Goal: Information Seeking & Learning: Learn about a topic

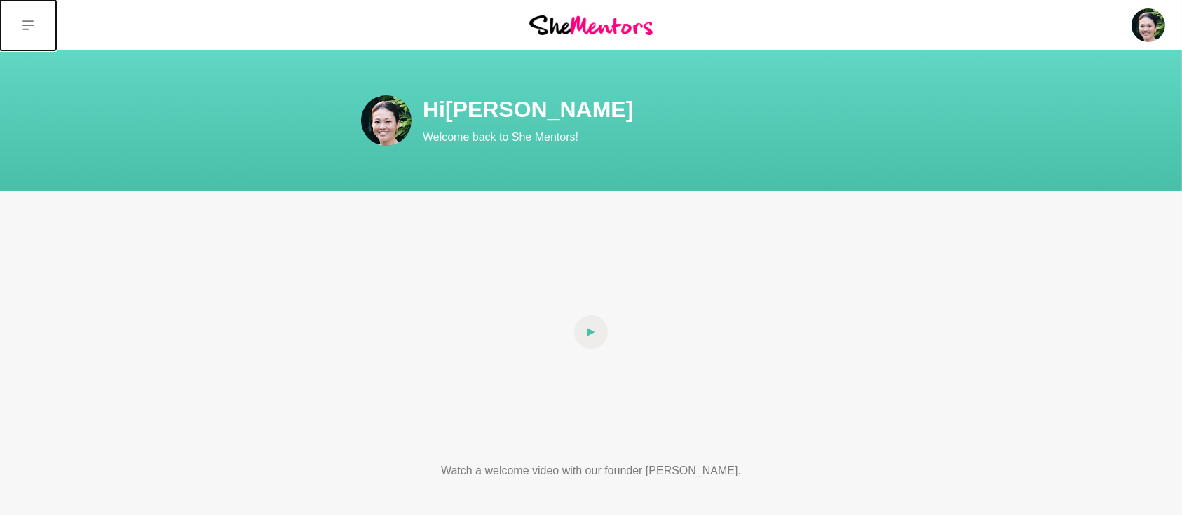
click at [29, 25] on icon at bounding box center [27, 25] width 11 height 10
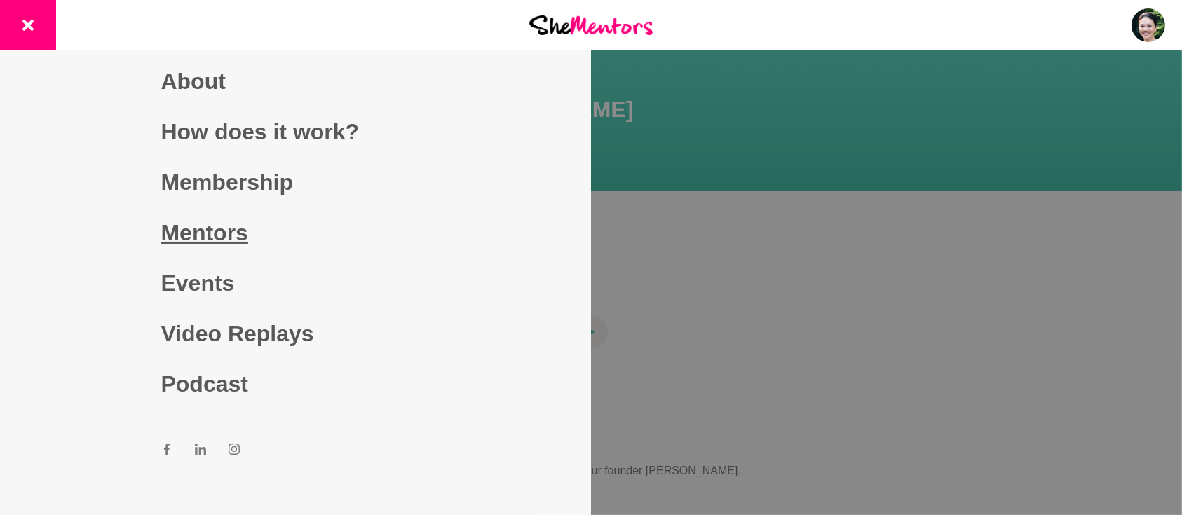
click at [208, 228] on link "Mentors" at bounding box center [295, 232] width 269 height 50
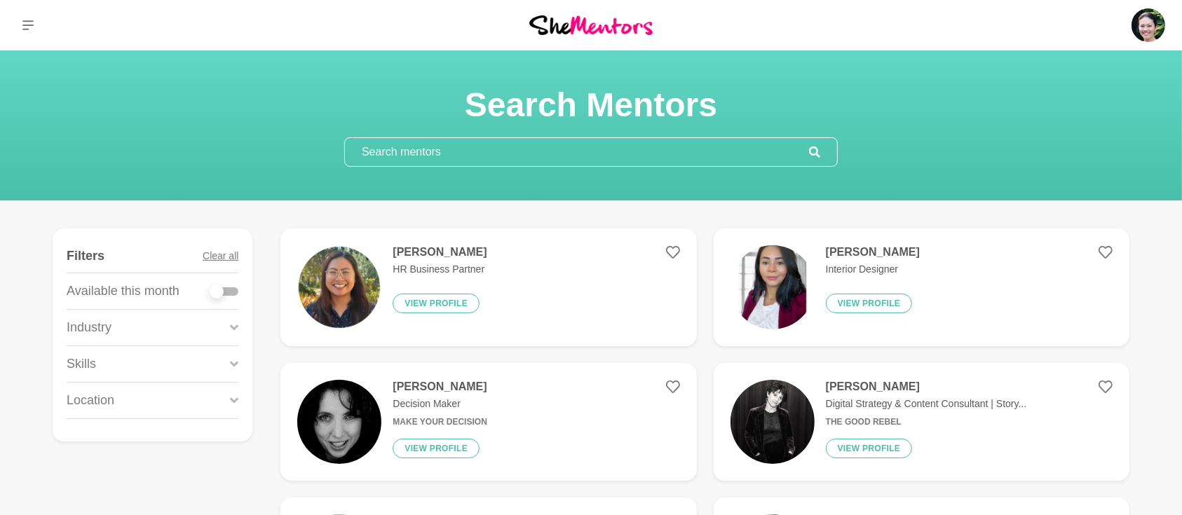
click at [498, 153] on input "text" at bounding box center [577, 152] width 464 height 28
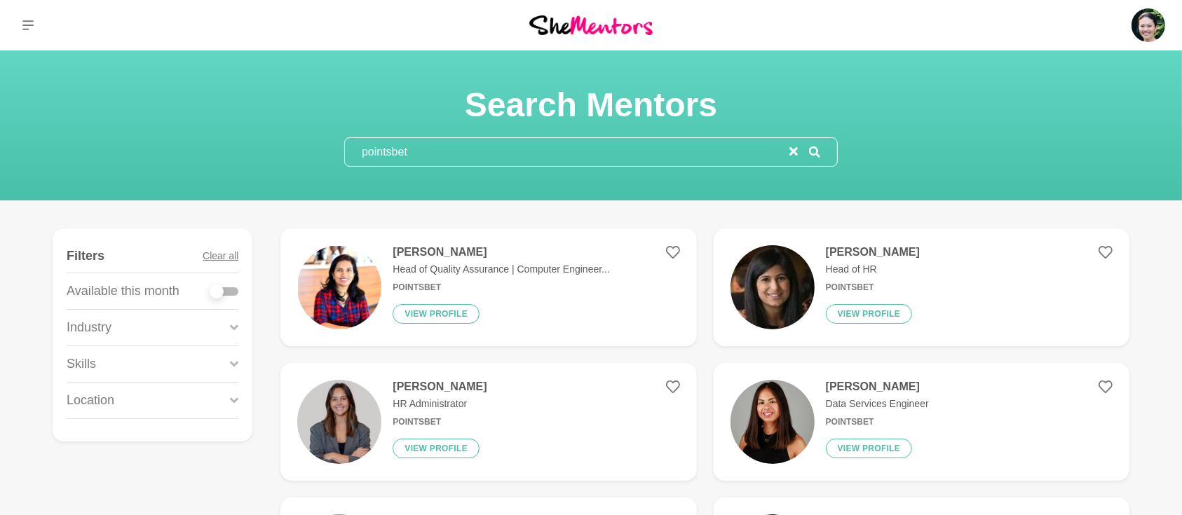
type input "pointsbet"
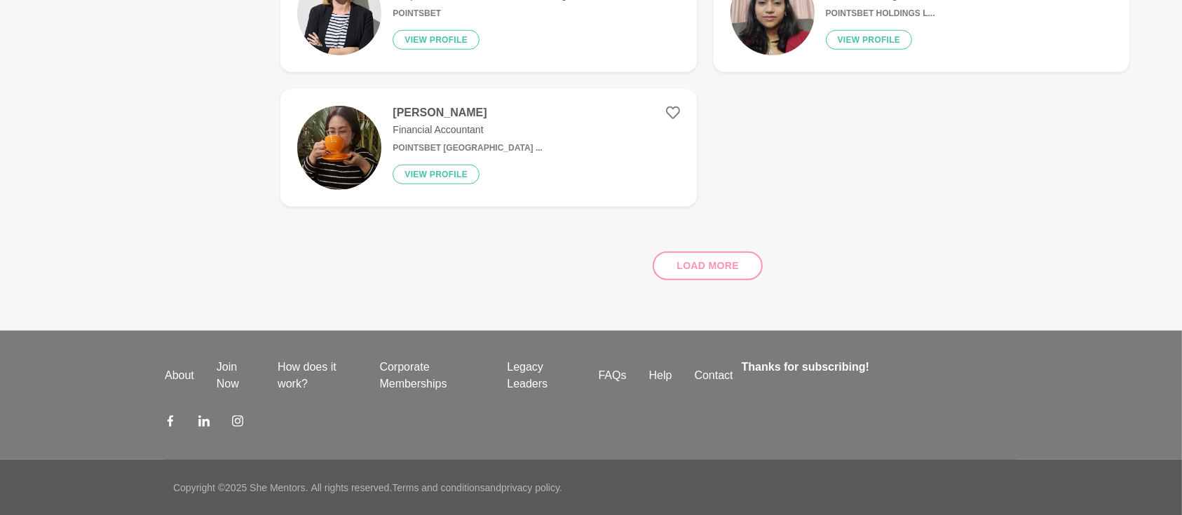
scroll to position [1288, 0]
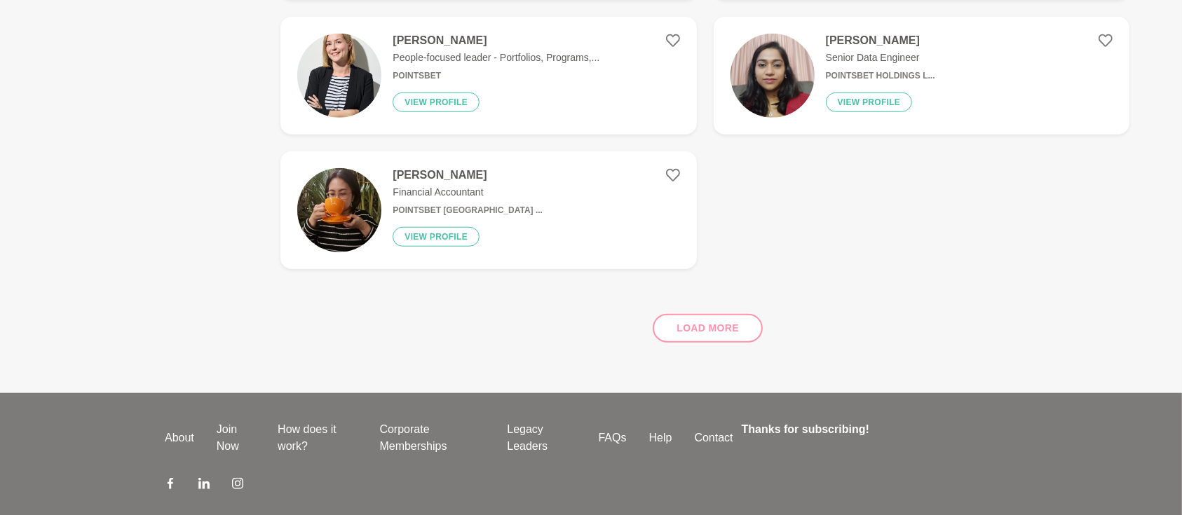
click at [703, 324] on div "Load more" at bounding box center [704, 322] width 849 height 85
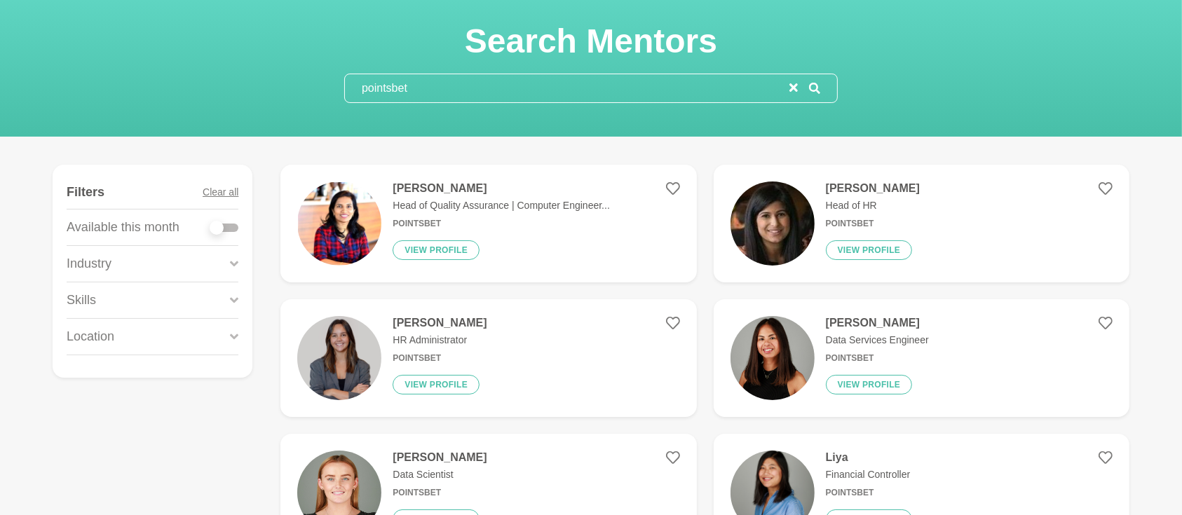
scroll to position [42, 0]
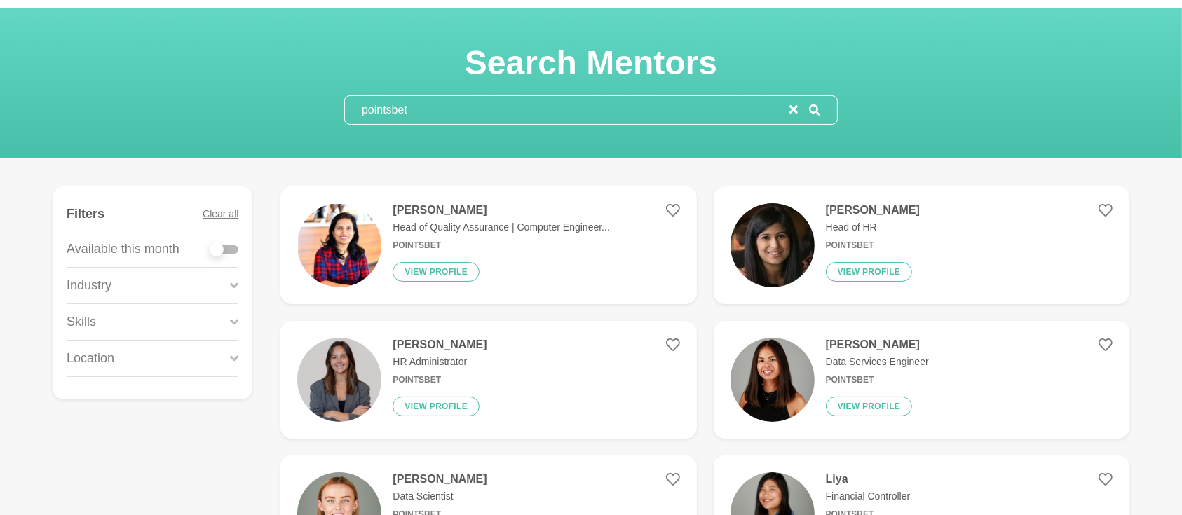
click at [234, 248] on div at bounding box center [224, 249] width 28 height 8
checkbox input "true"
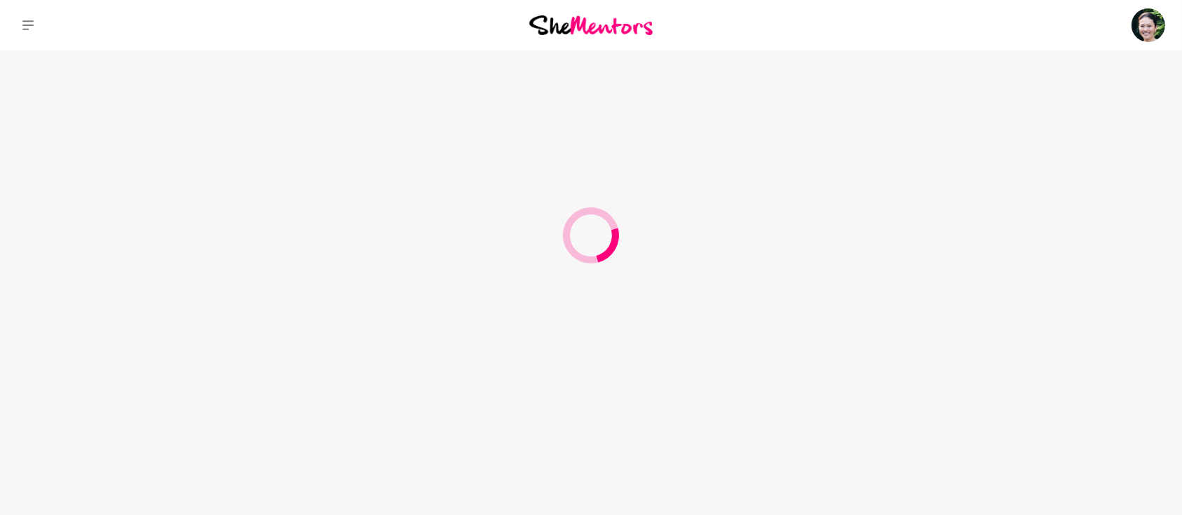
scroll to position [0, 0]
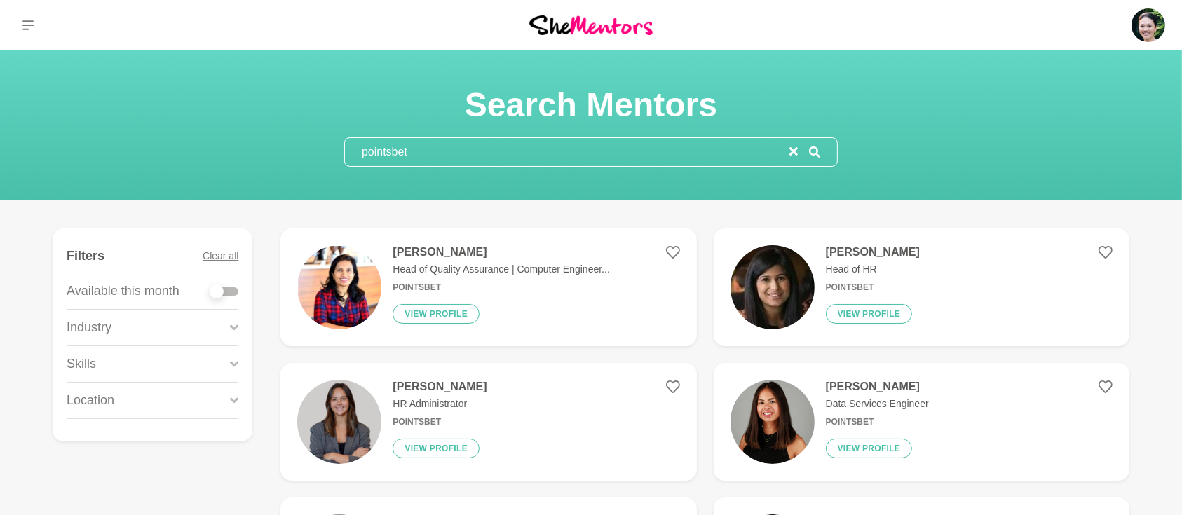
click at [236, 291] on div at bounding box center [224, 291] width 28 height 8
checkbox input "true"
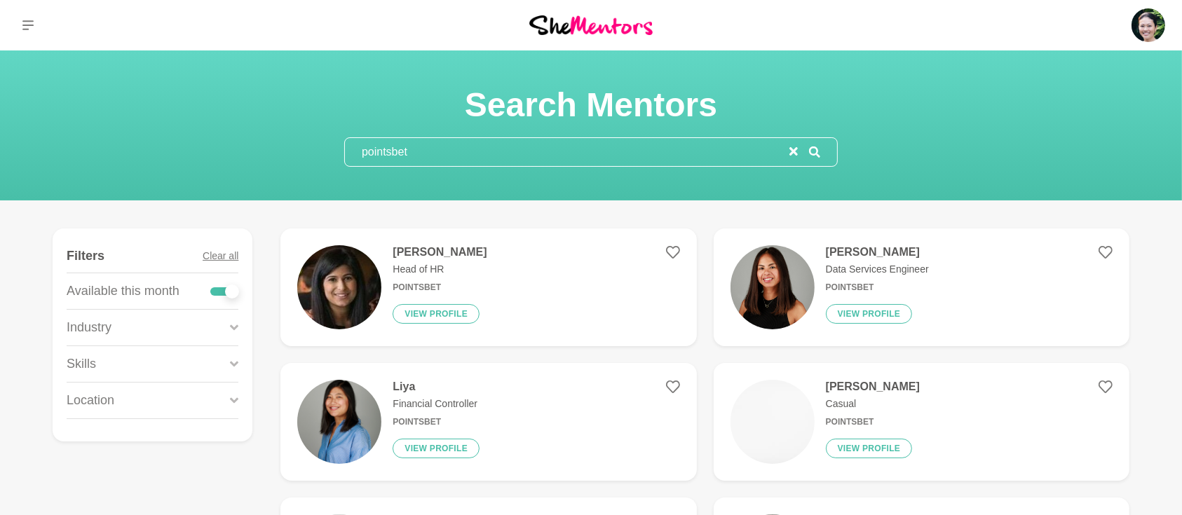
click at [235, 362] on icon at bounding box center [234, 364] width 8 height 19
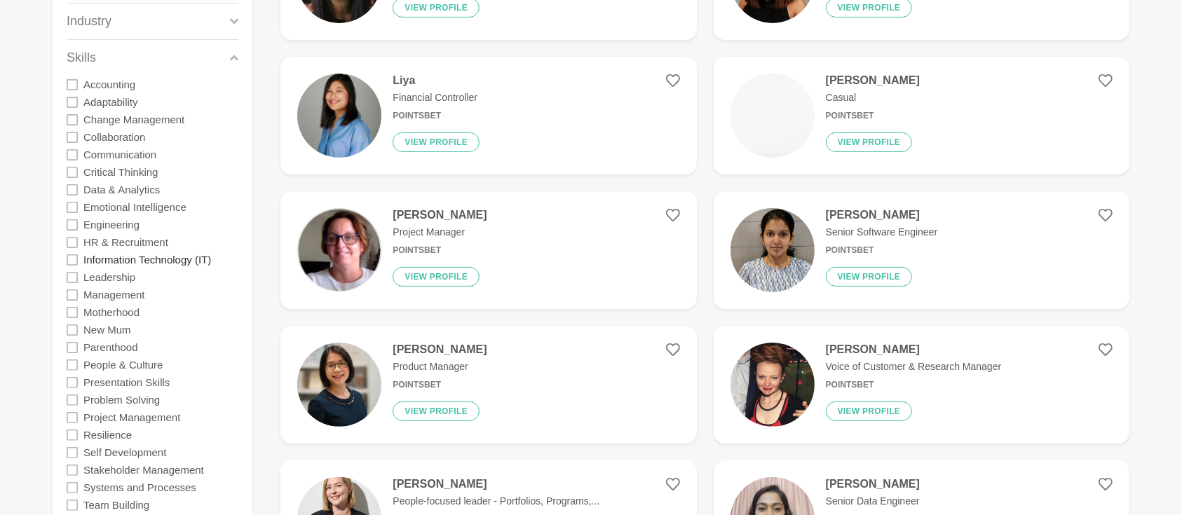
scroll to position [311, 0]
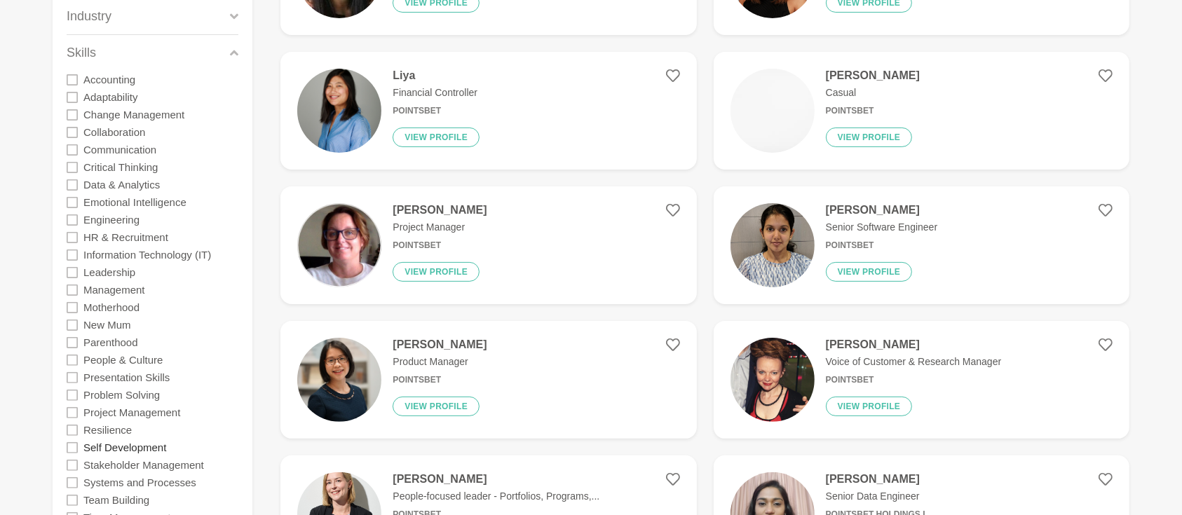
click at [115, 448] on label "Self Development" at bounding box center [124, 448] width 83 height 18
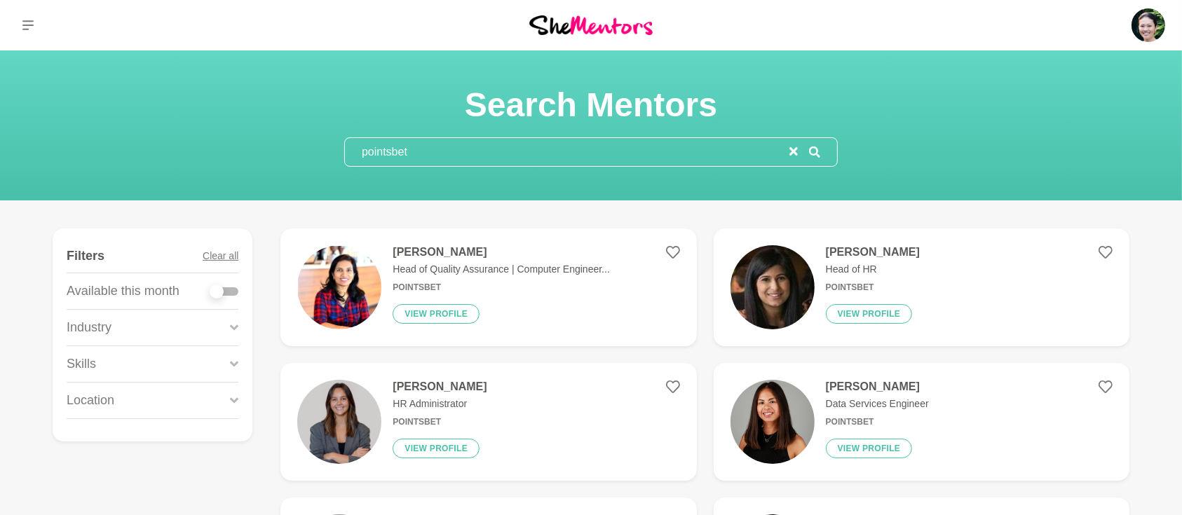
click at [235, 289] on div at bounding box center [224, 291] width 28 height 8
checkbox input "true"
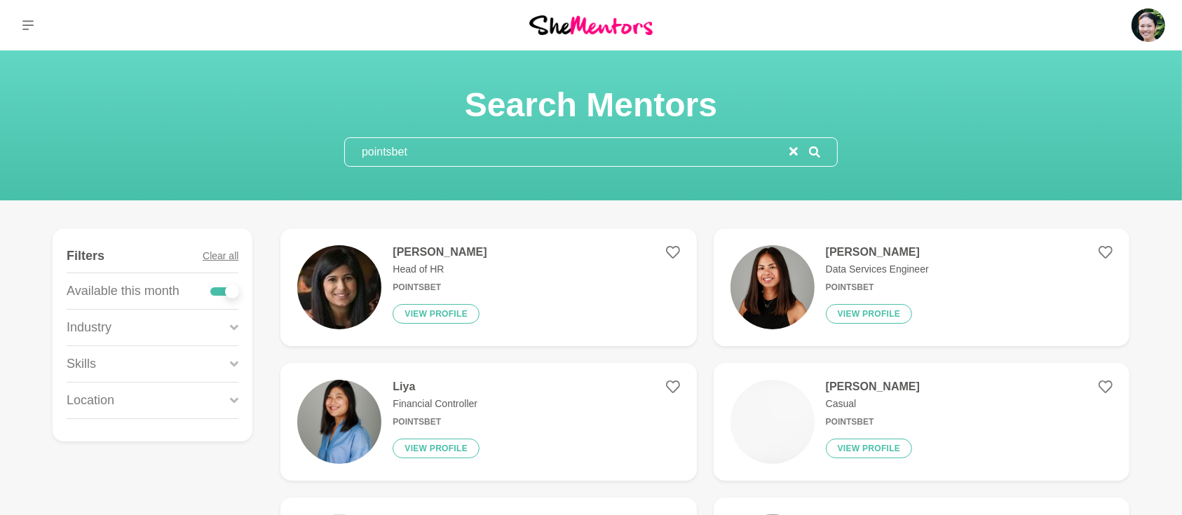
click at [233, 363] on icon at bounding box center [234, 364] width 8 height 19
click at [792, 154] on icon "reset" at bounding box center [793, 151] width 8 height 8
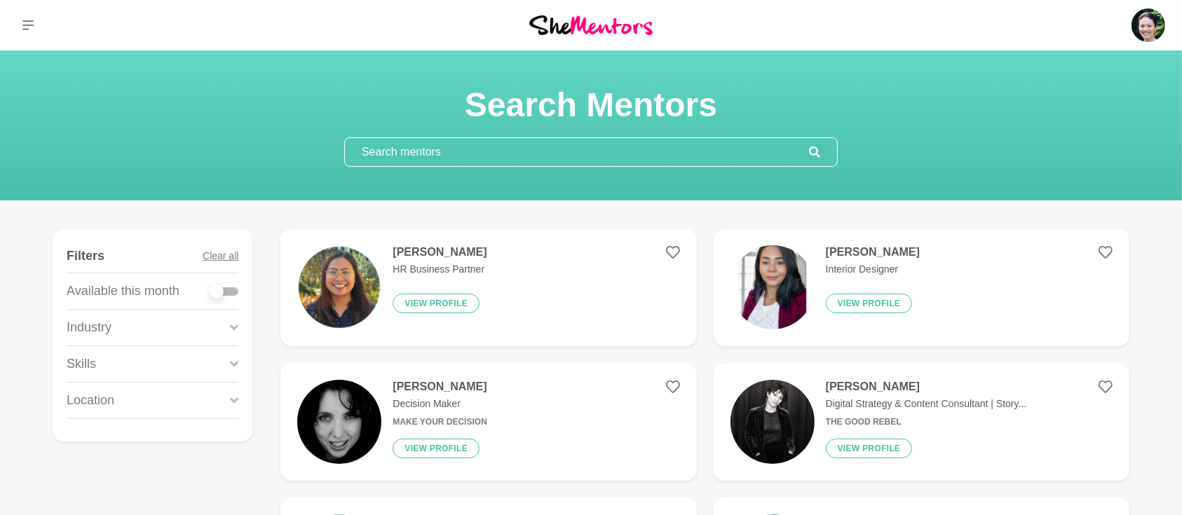
click at [232, 288] on div at bounding box center [224, 291] width 28 height 8
checkbox input "true"
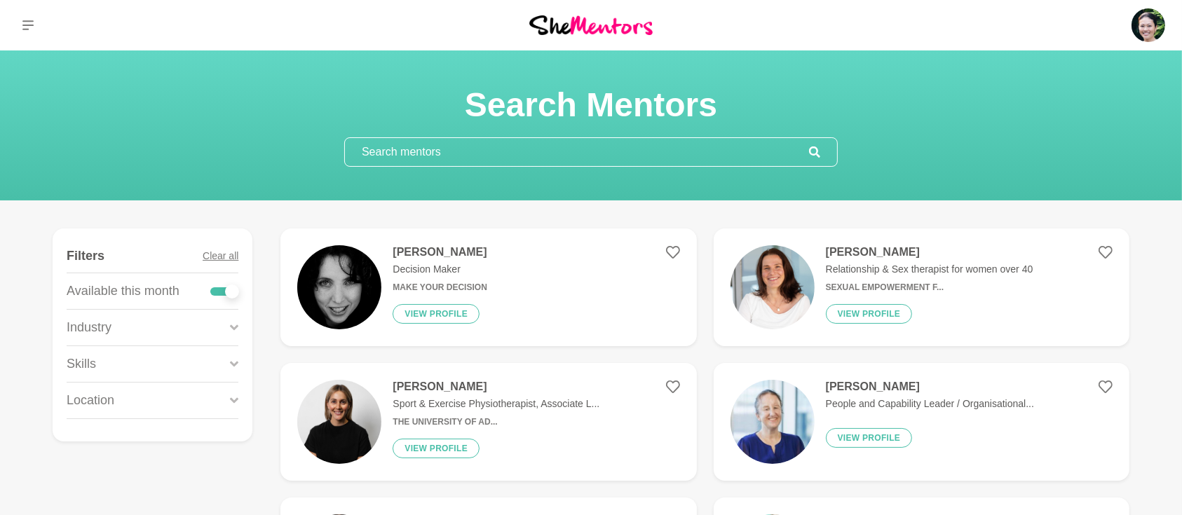
click at [233, 366] on icon at bounding box center [234, 364] width 8 height 19
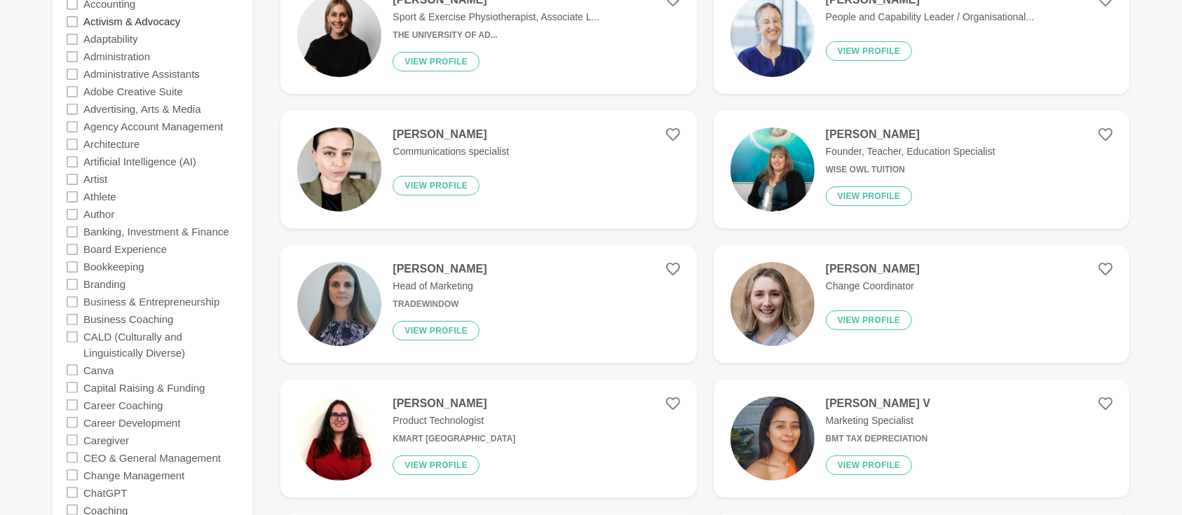
scroll to position [436, 0]
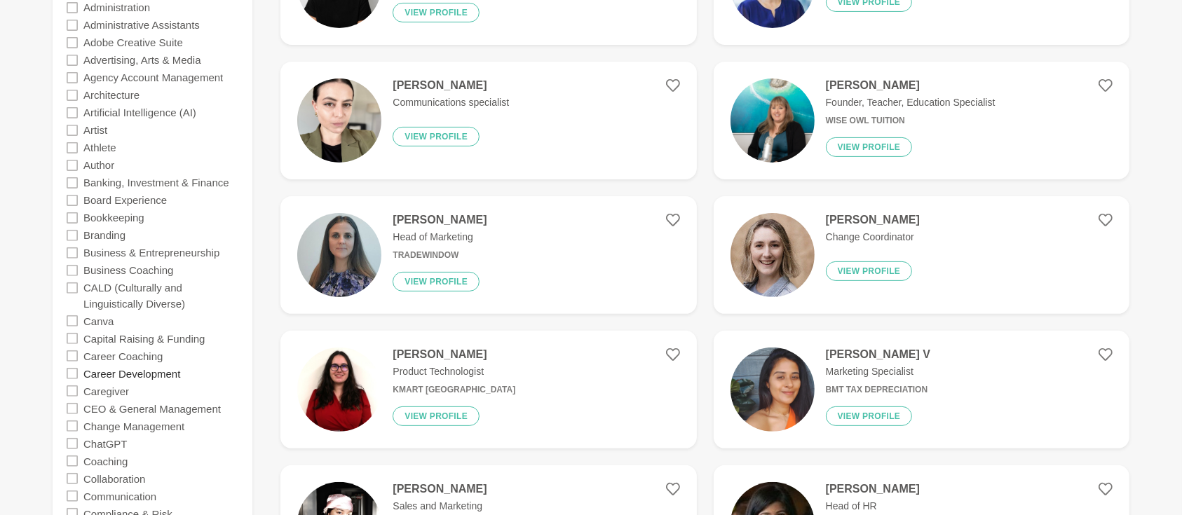
click at [154, 376] on label "Career Development" at bounding box center [131, 373] width 97 height 18
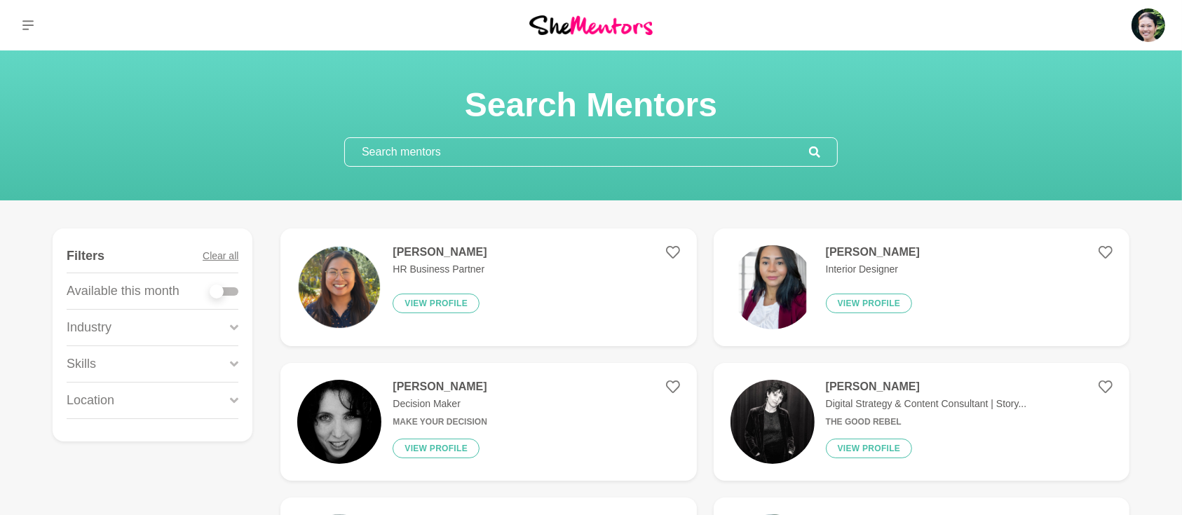
drag, startPoint x: 233, startPoint y: 291, endPoint x: 236, endPoint y: 301, distance: 10.4
click at [233, 291] on div at bounding box center [224, 291] width 28 height 8
checkbox input "true"
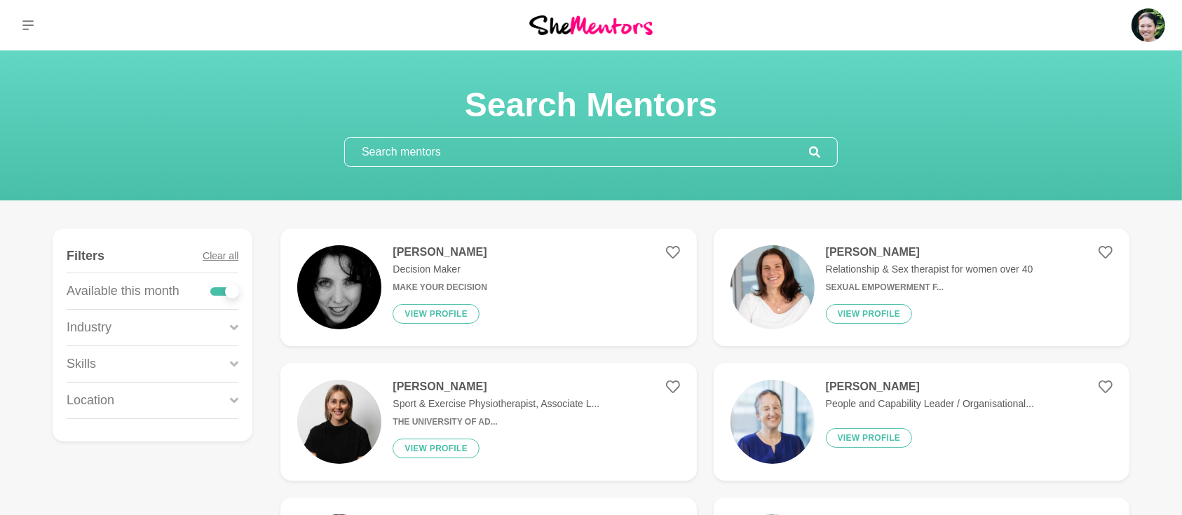
click at [228, 361] on div "Skills" at bounding box center [153, 364] width 172 height 36
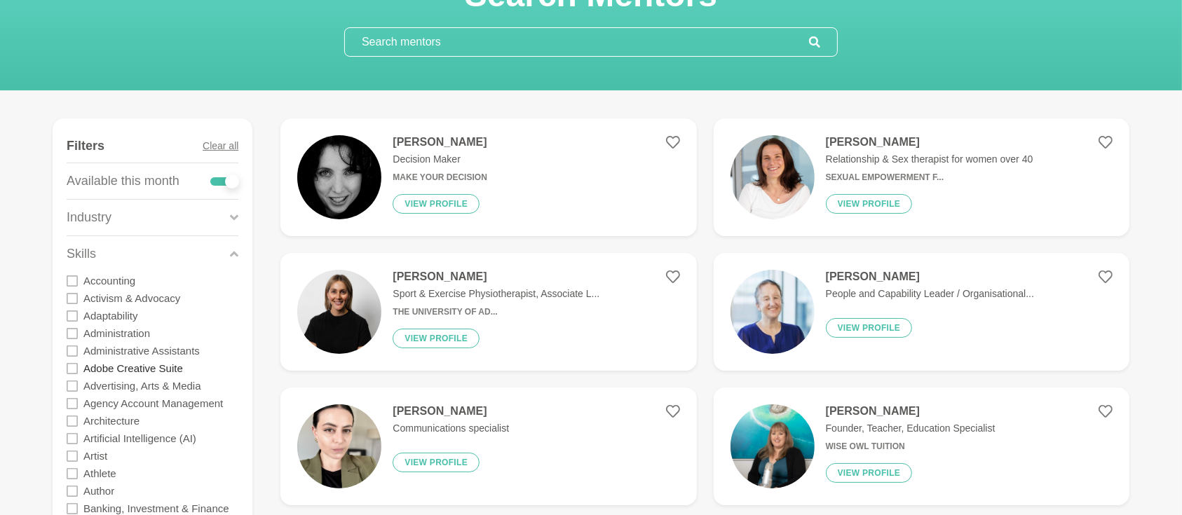
scroll to position [311, 0]
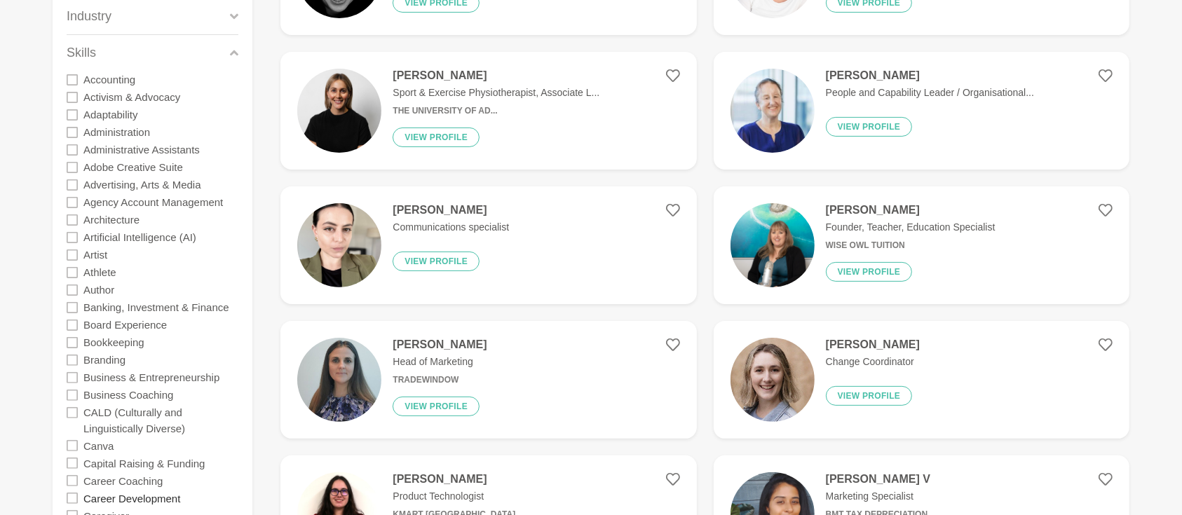
click at [156, 497] on label "Career Development" at bounding box center [131, 498] width 97 height 18
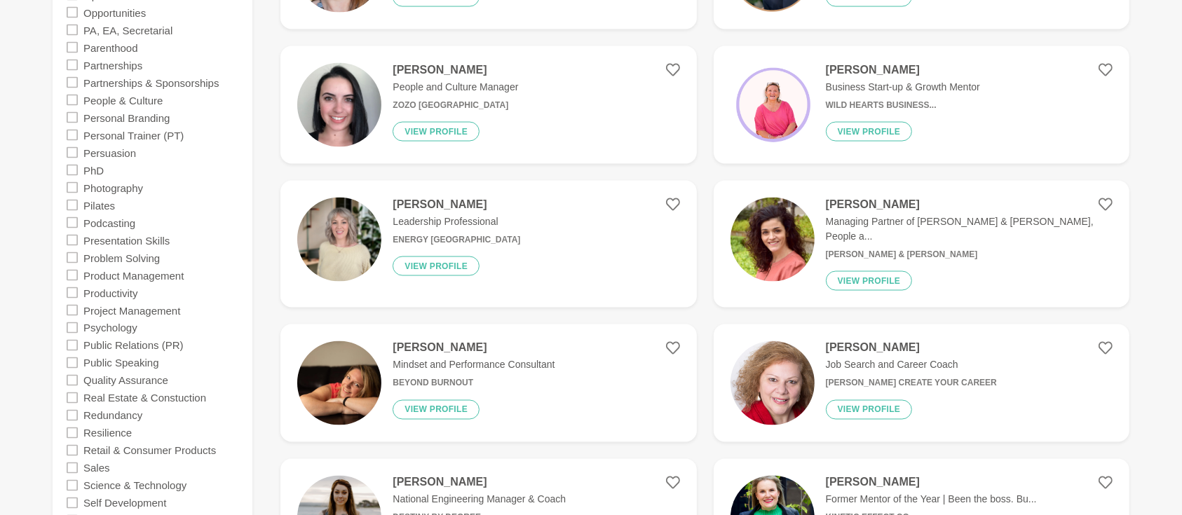
scroll to position [2367, 0]
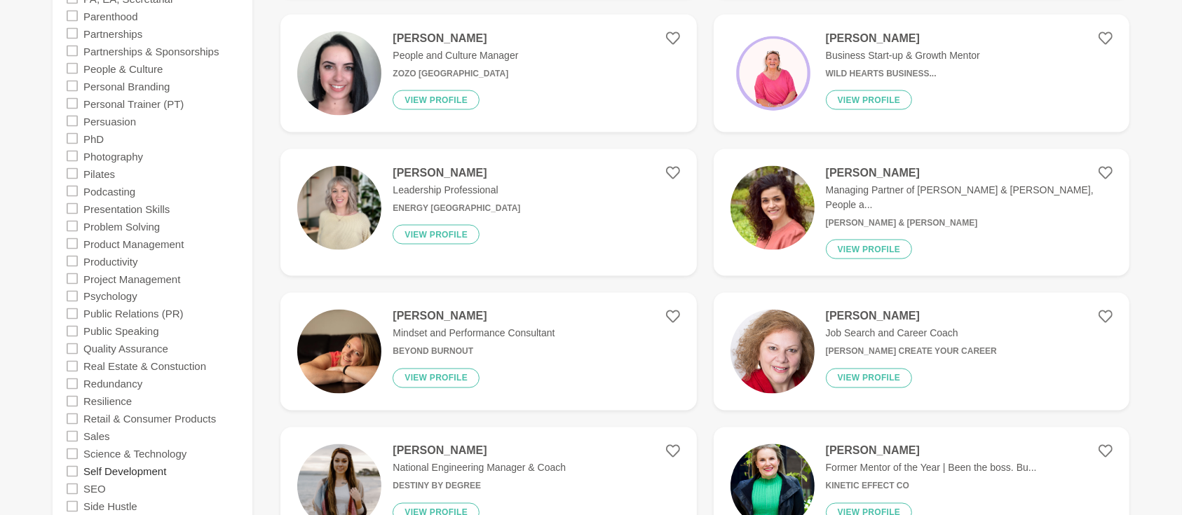
click at [143, 470] on label "Self Development" at bounding box center [124, 472] width 83 height 18
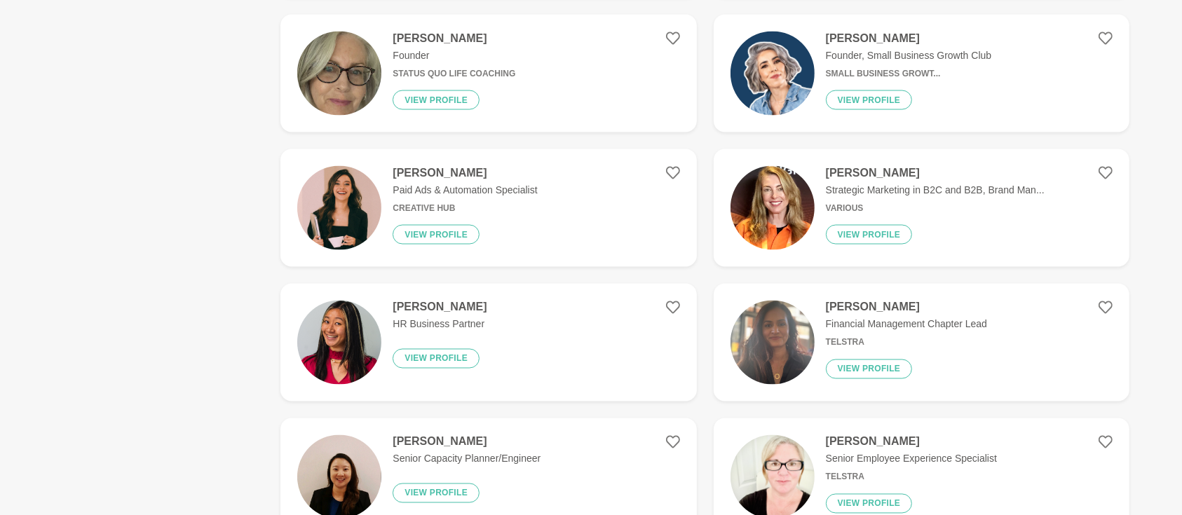
scroll to position [0, 0]
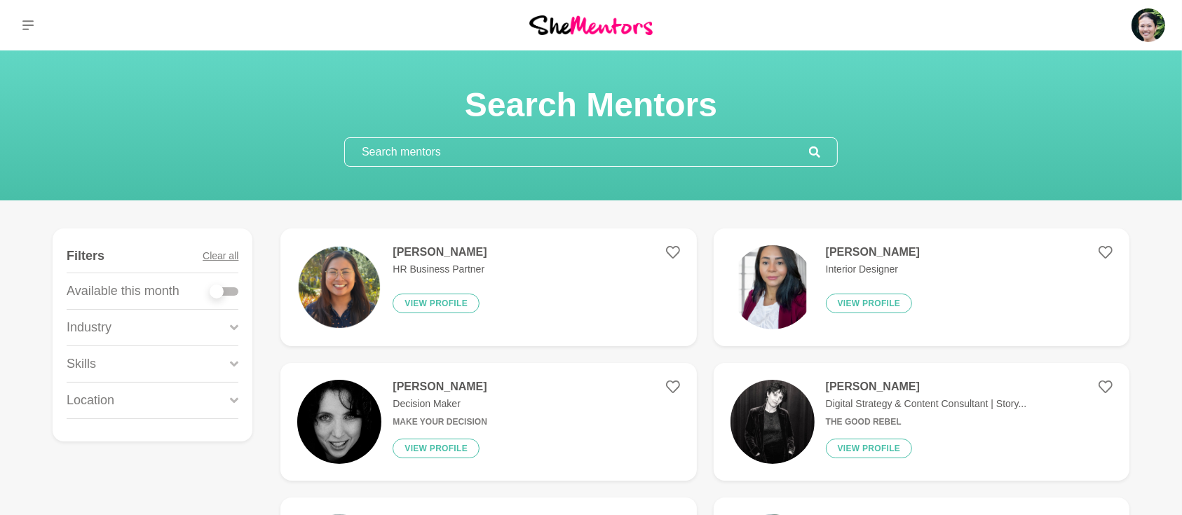
click at [235, 294] on div at bounding box center [224, 291] width 28 height 19
click at [233, 292] on div at bounding box center [224, 291] width 28 height 8
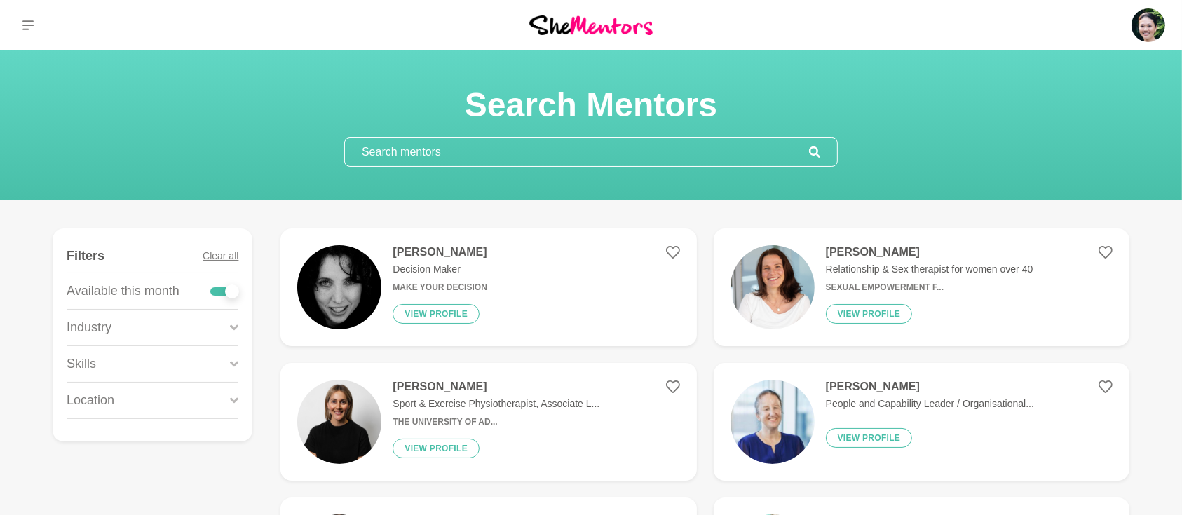
click at [230, 362] on icon at bounding box center [234, 364] width 8 height 19
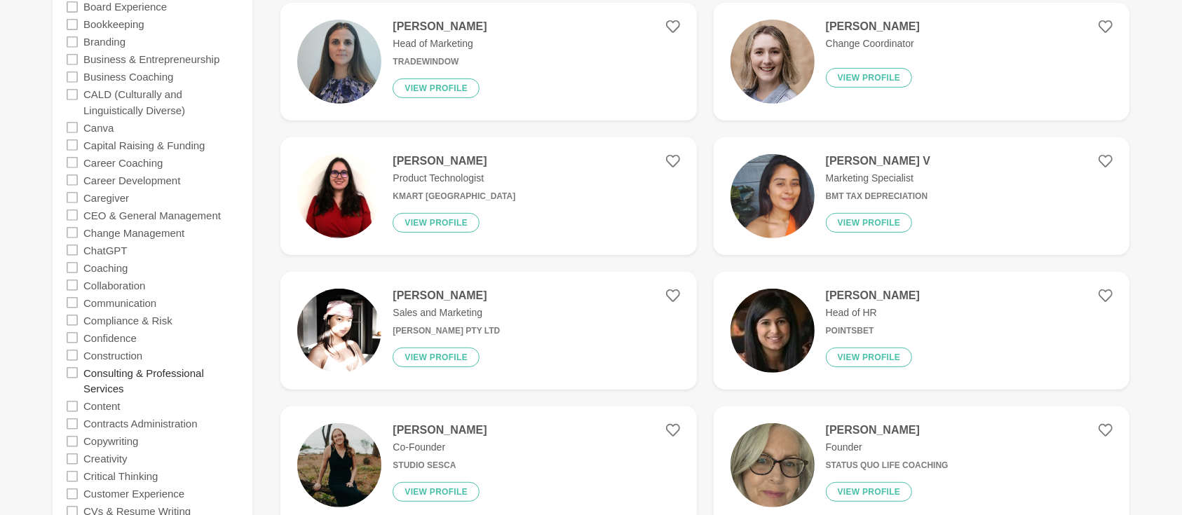
scroll to position [622, 0]
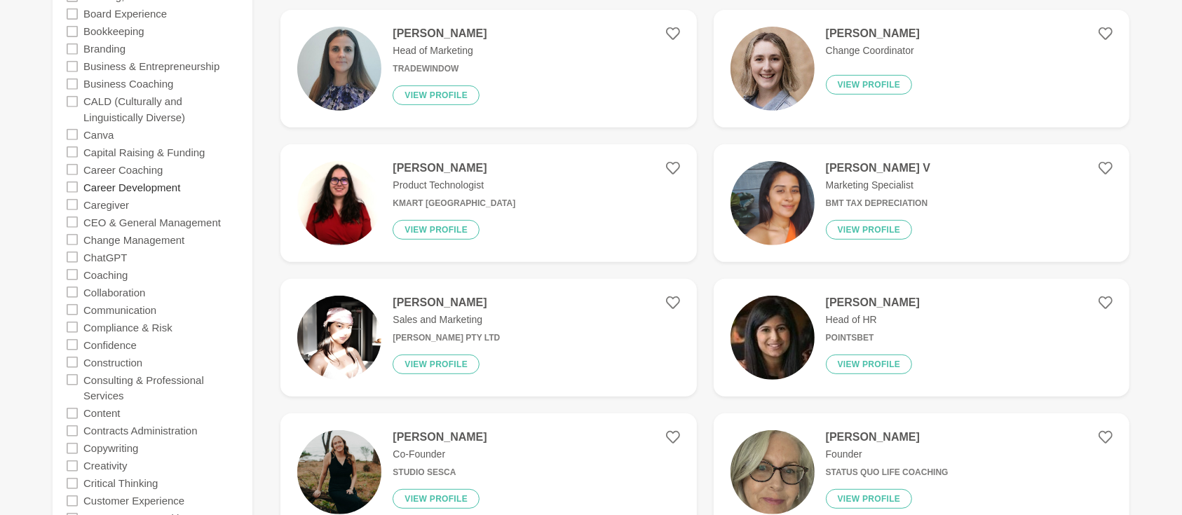
click at [150, 186] on label "Career Development" at bounding box center [131, 187] width 97 height 18
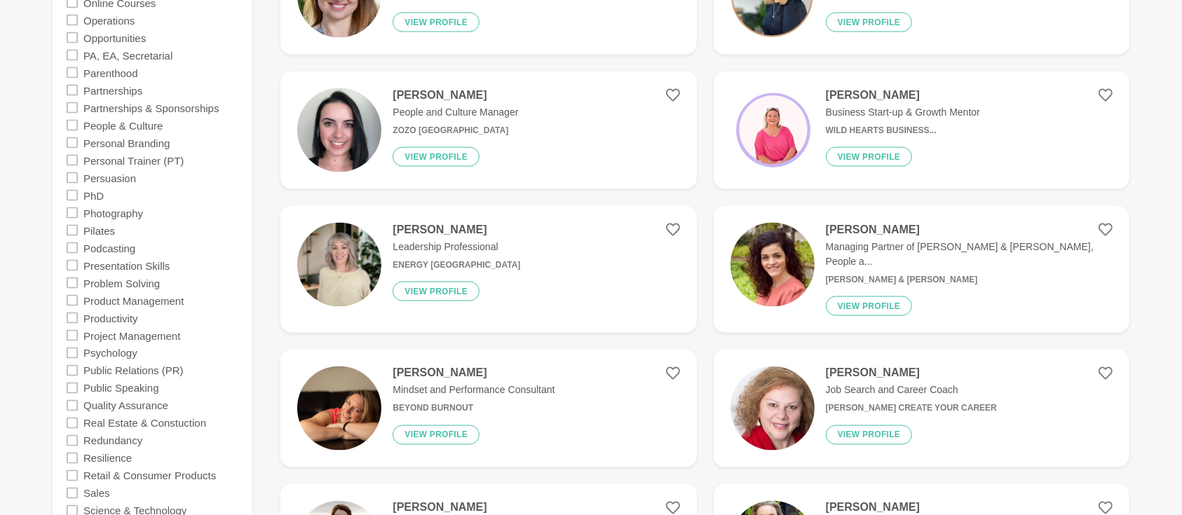
scroll to position [2492, 0]
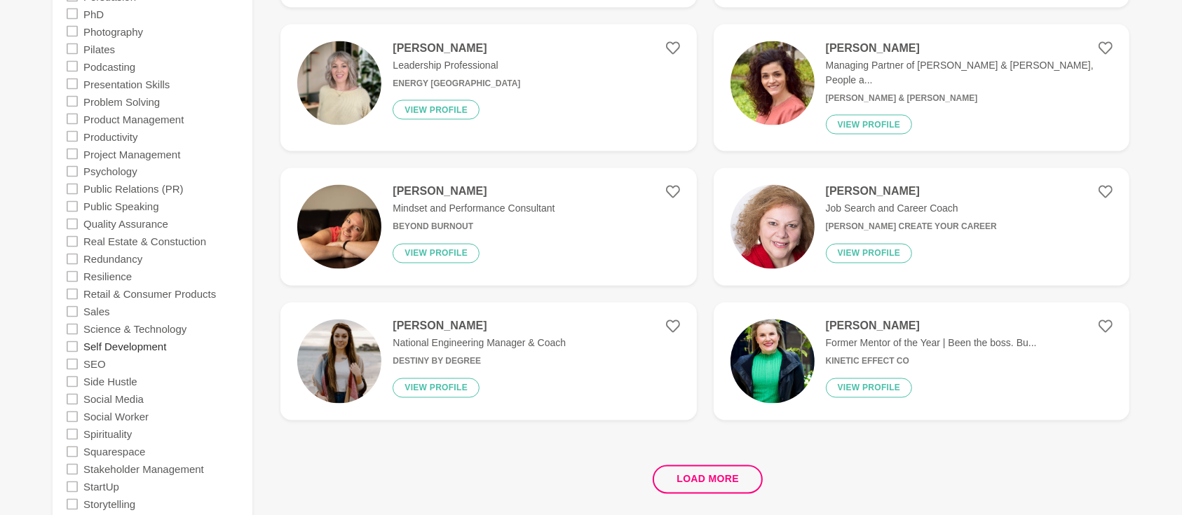
click at [159, 348] on label "Self Development" at bounding box center [124, 347] width 83 height 18
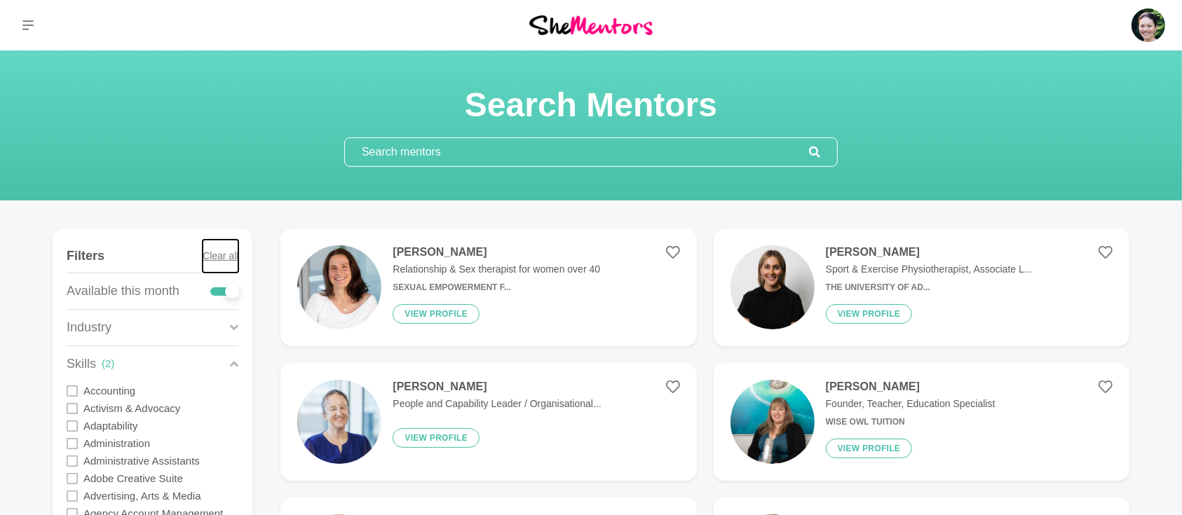
click at [230, 257] on button "Clear all" at bounding box center [221, 256] width 36 height 33
checkbox input "false"
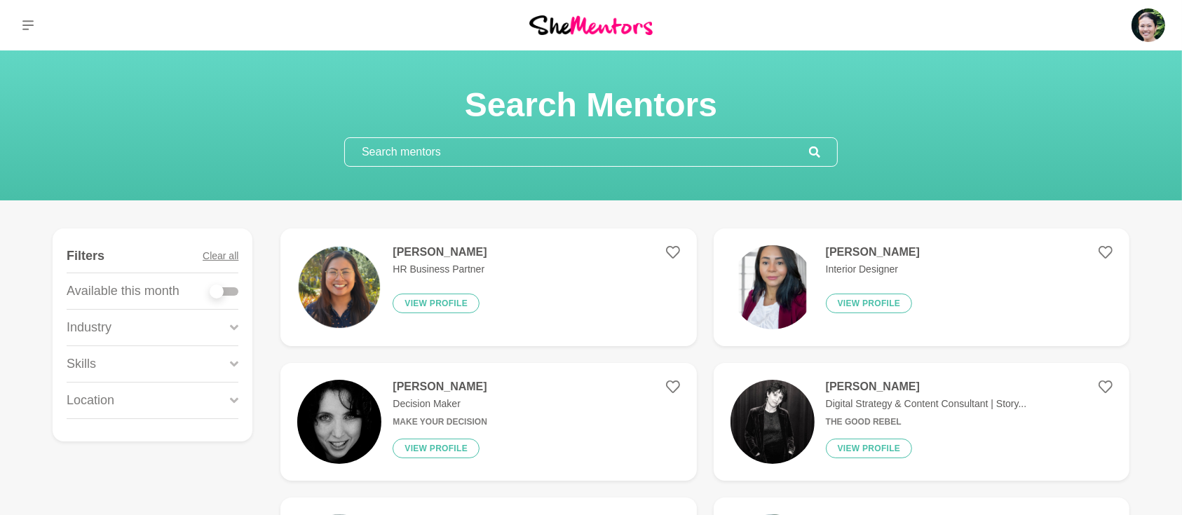
click at [489, 152] on input "text" at bounding box center [577, 152] width 464 height 28
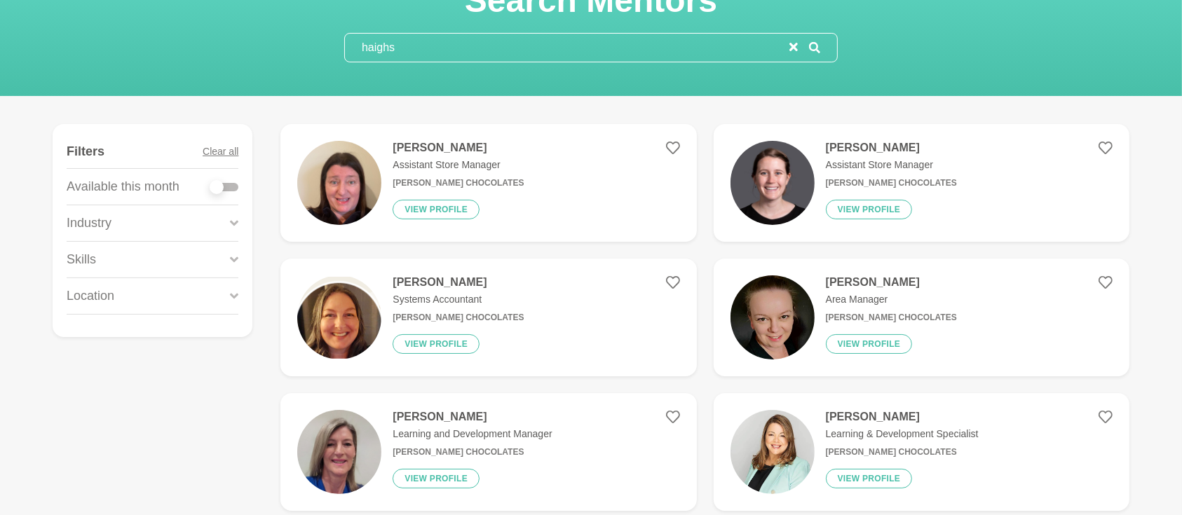
scroll to position [186, 0]
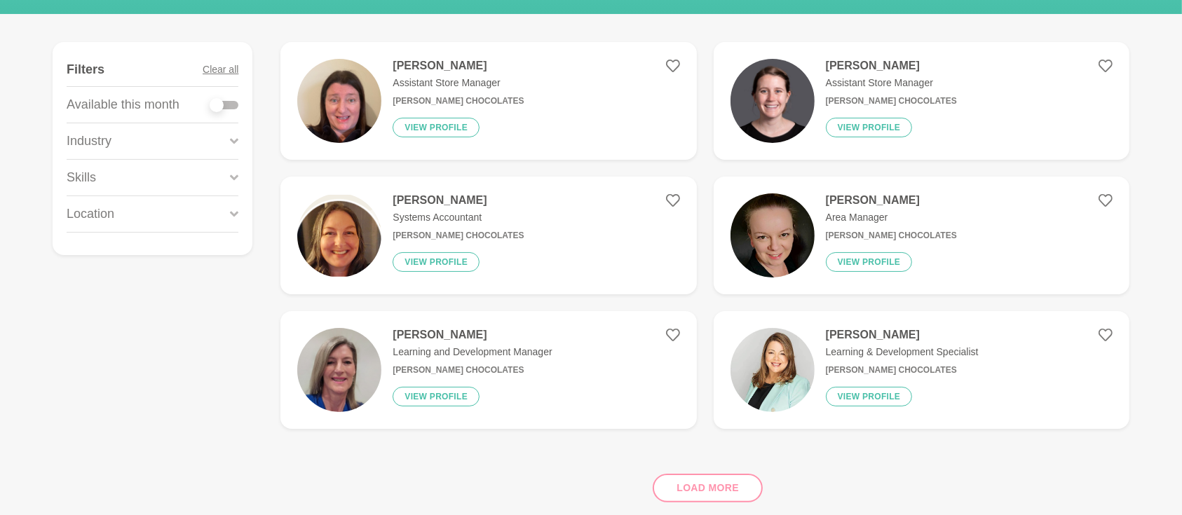
click at [714, 482] on div "Load more" at bounding box center [704, 482] width 849 height 85
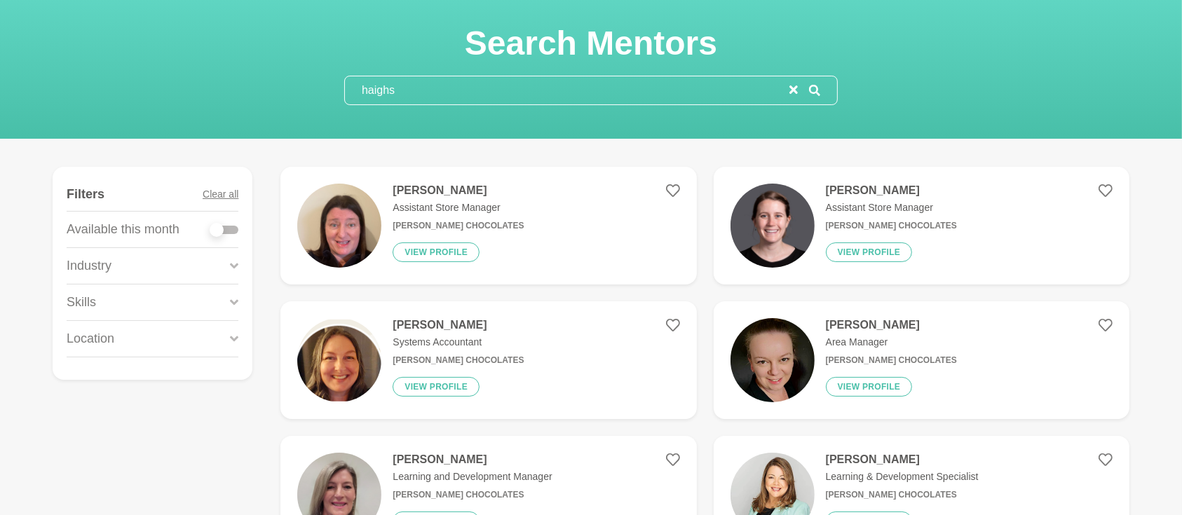
scroll to position [0, 0]
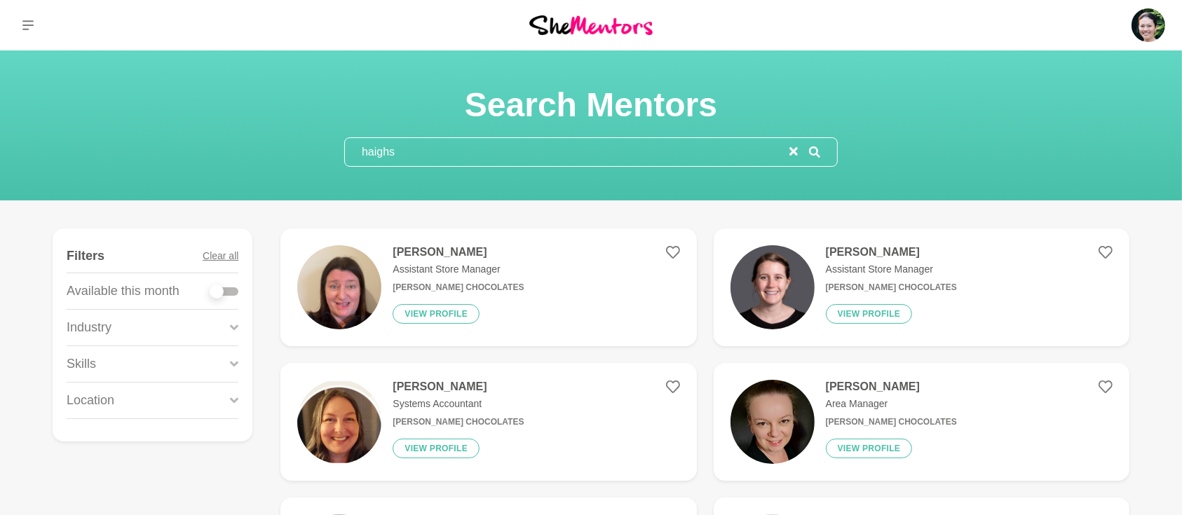
drag, startPoint x: 535, startPoint y: 156, endPoint x: 219, endPoint y: 152, distance: 316.1
click at [219, 152] on div "Search Mentors haighs" at bounding box center [591, 125] width 1148 height 83
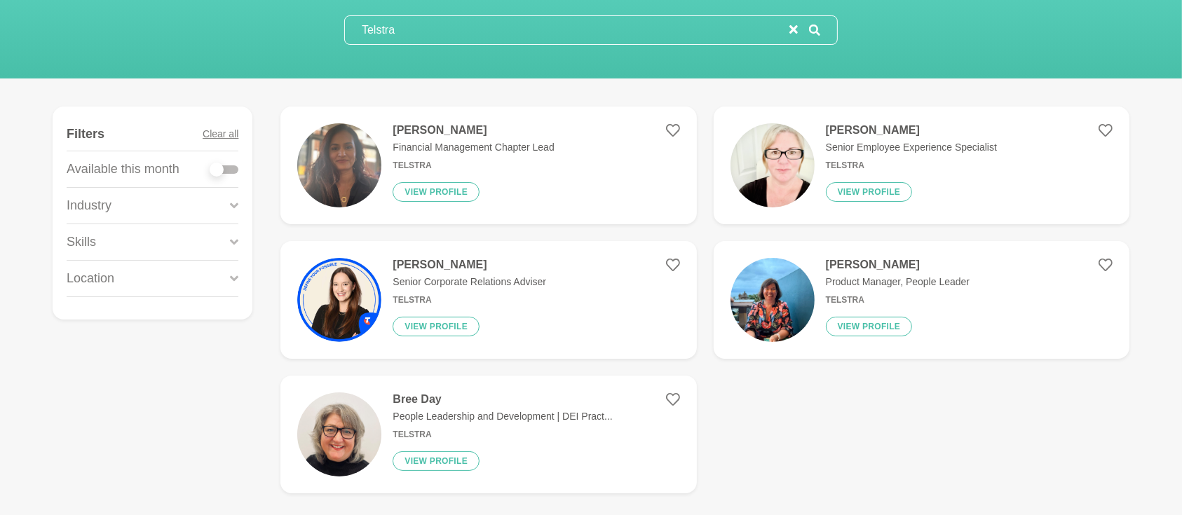
scroll to position [186, 0]
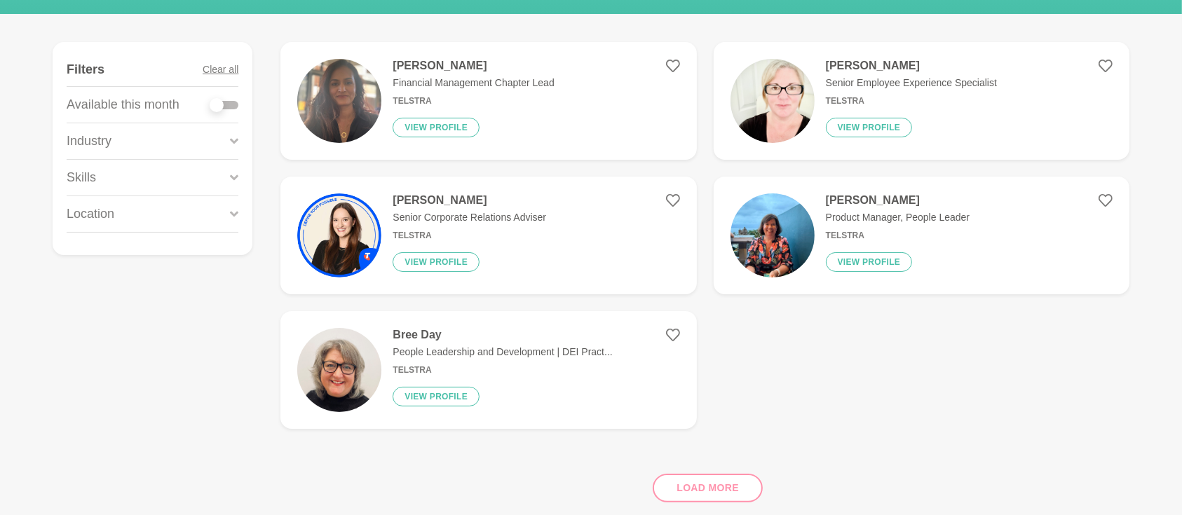
type input "Telstra"
click at [680, 485] on div "Load more" at bounding box center [704, 482] width 849 height 85
click at [443, 392] on button "View profile" at bounding box center [436, 397] width 87 height 20
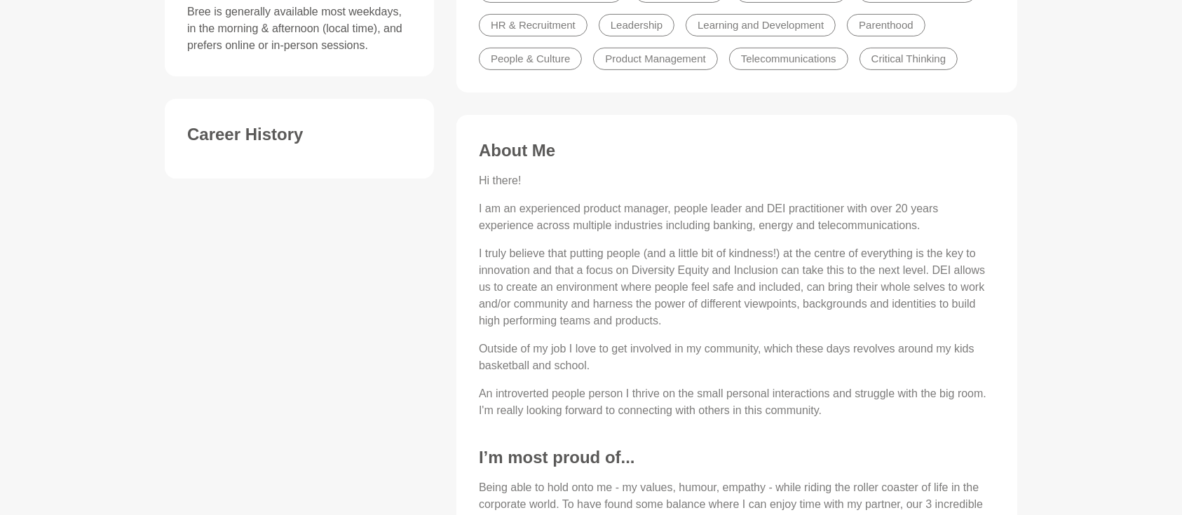
scroll to position [498, 0]
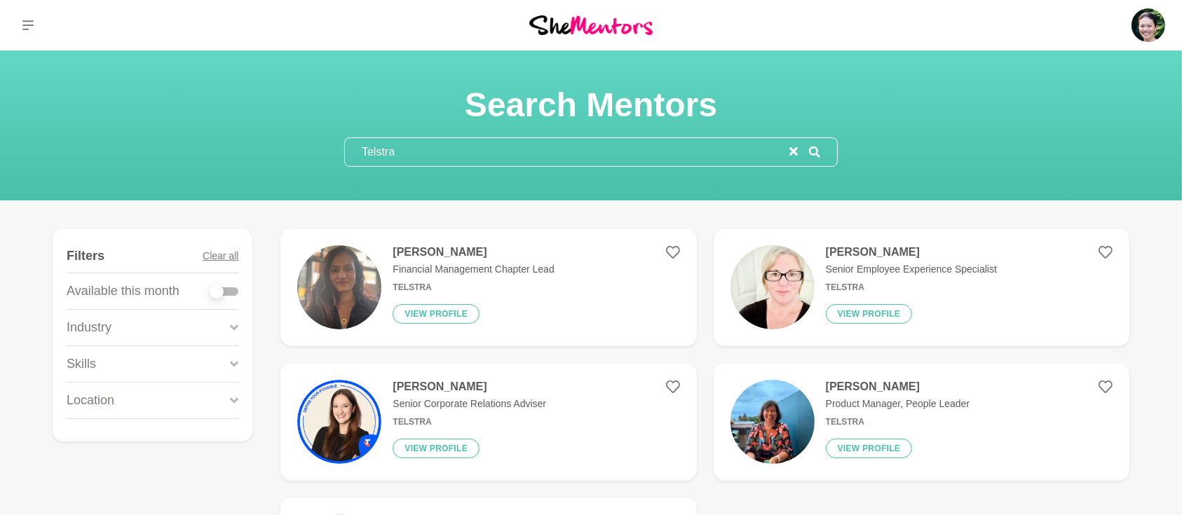
click at [884, 250] on h4 "Trudi Conway" at bounding box center [911, 252] width 171 height 14
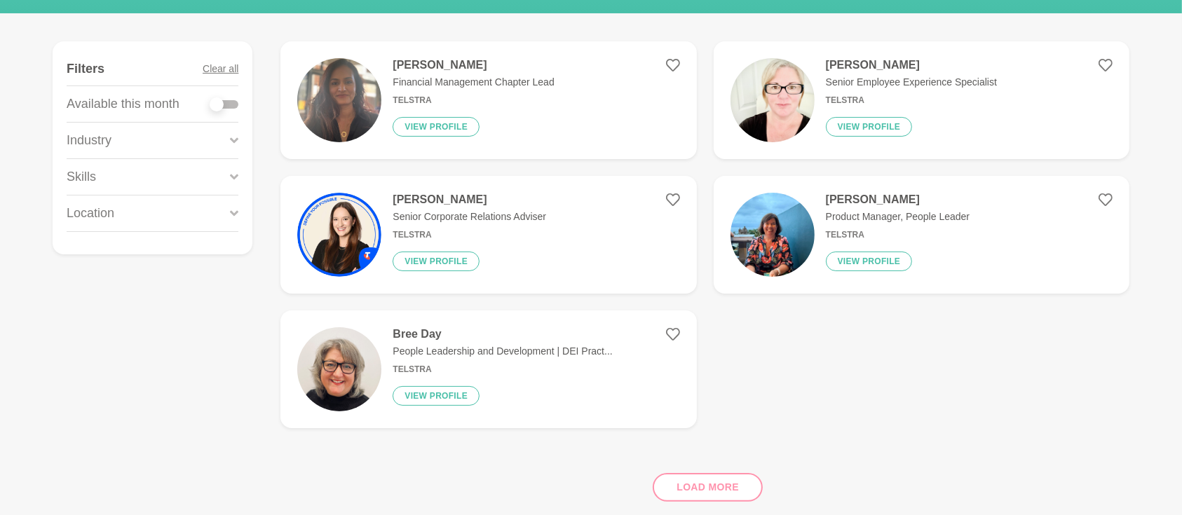
scroll to position [186, 0]
click at [440, 392] on button "View profile" at bounding box center [436, 397] width 87 height 20
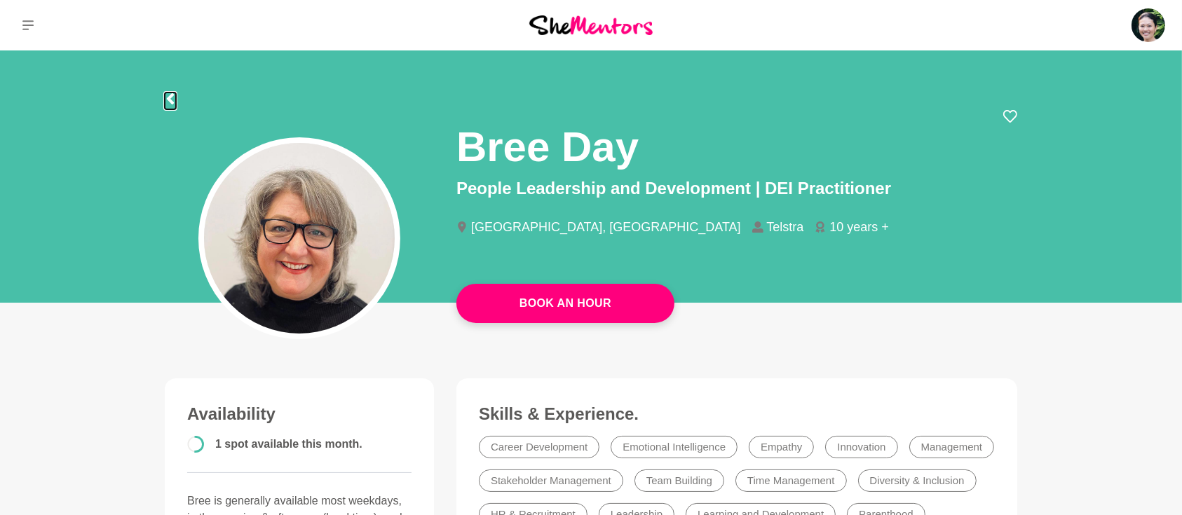
click at [173, 98] on icon at bounding box center [170, 98] width 11 height 11
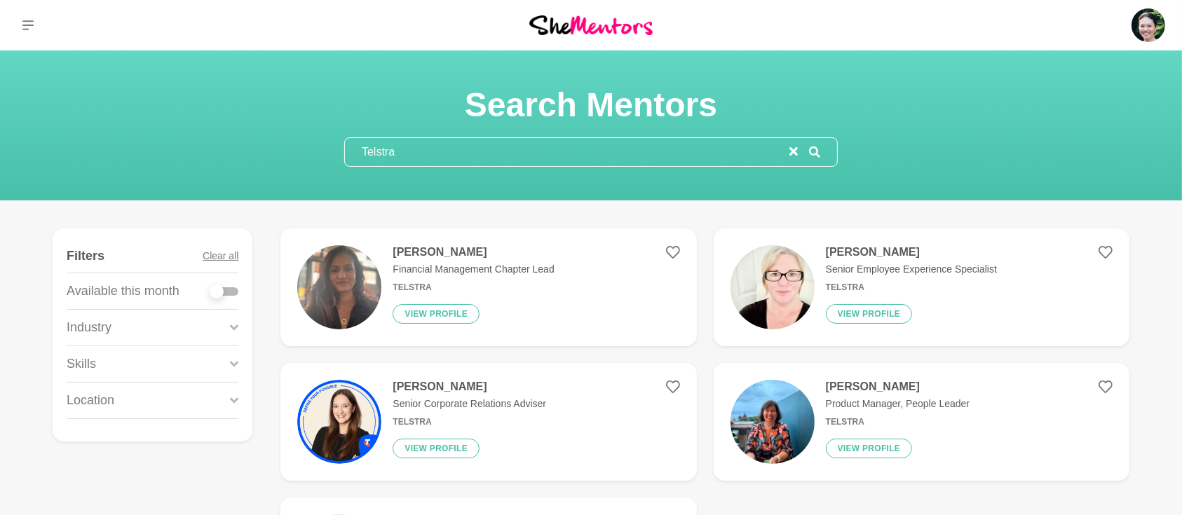
click at [236, 294] on div at bounding box center [224, 291] width 28 height 8
checkbox input "true"
click at [231, 291] on div at bounding box center [224, 291] width 28 height 8
checkbox input "true"
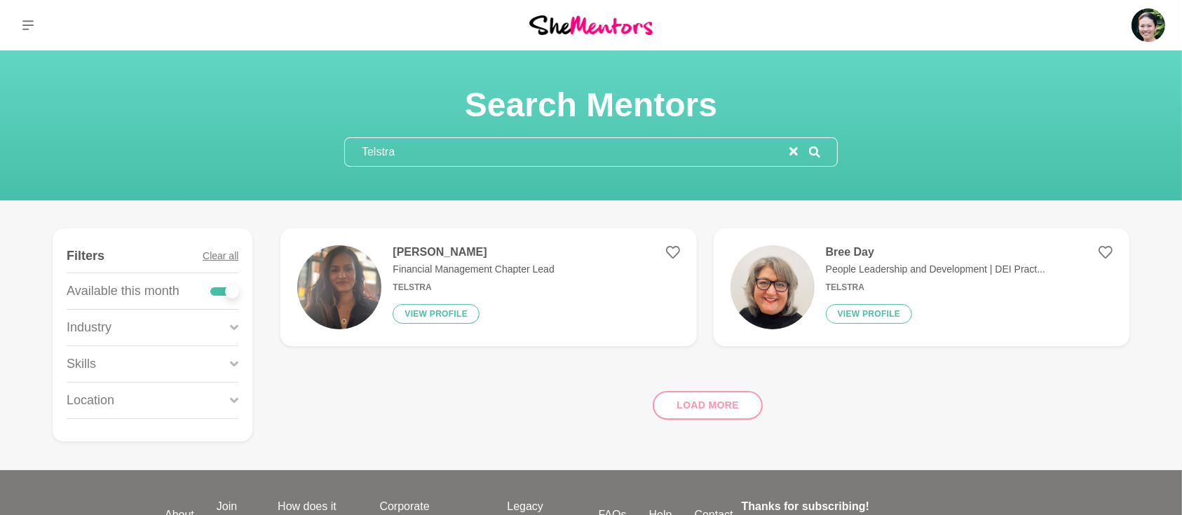
drag, startPoint x: 422, startPoint y: 148, endPoint x: 284, endPoint y: 160, distance: 138.6
click at [285, 160] on div "Search Mentors Telstra" at bounding box center [591, 125] width 1148 height 83
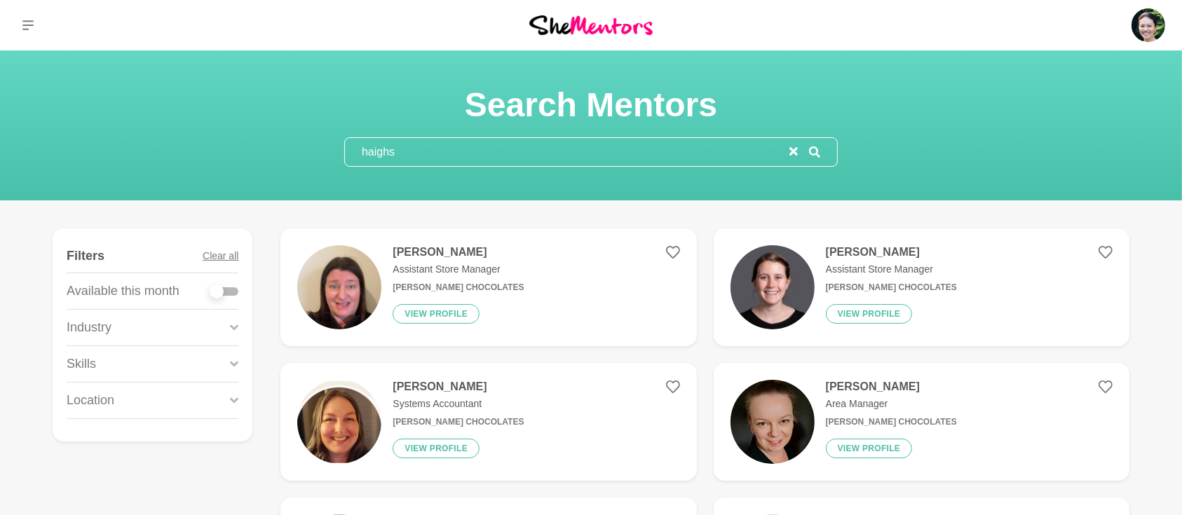
type input "haighs"
click at [237, 289] on div at bounding box center [224, 291] width 28 height 8
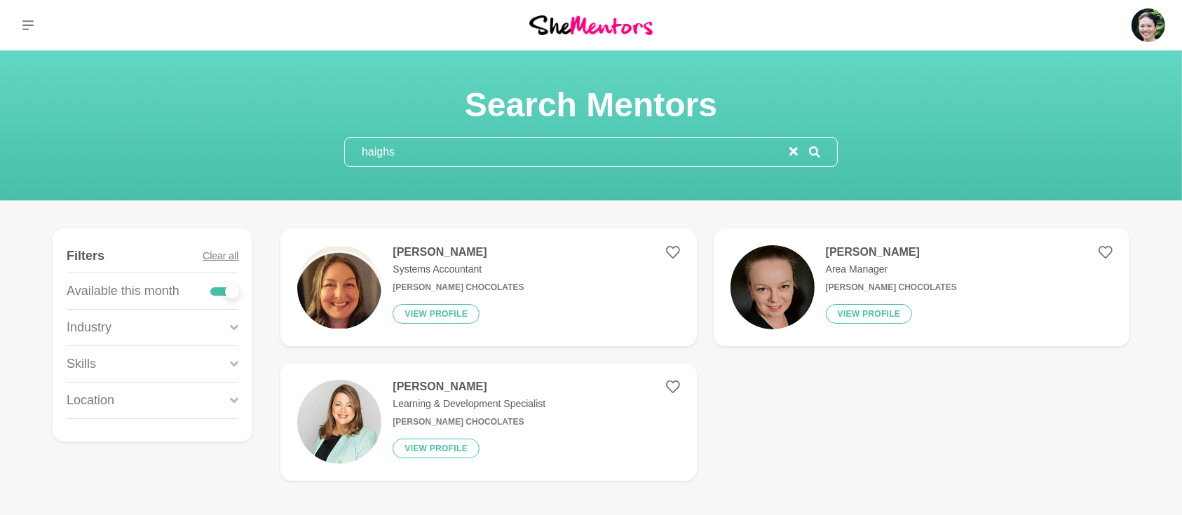
click at [217, 292] on div at bounding box center [224, 291] width 28 height 8
checkbox input "false"
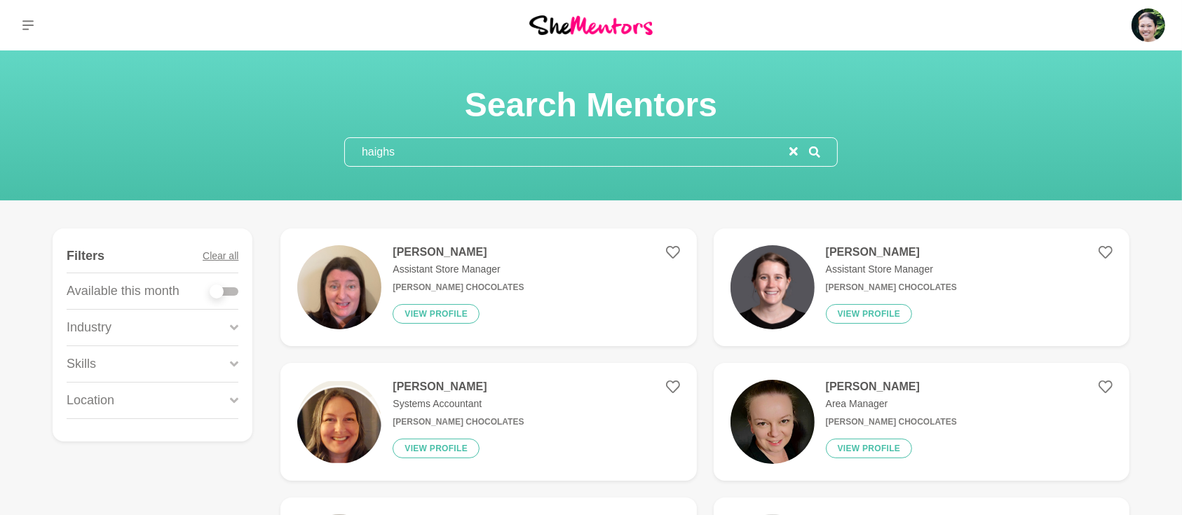
click at [235, 362] on icon at bounding box center [234, 364] width 8 height 19
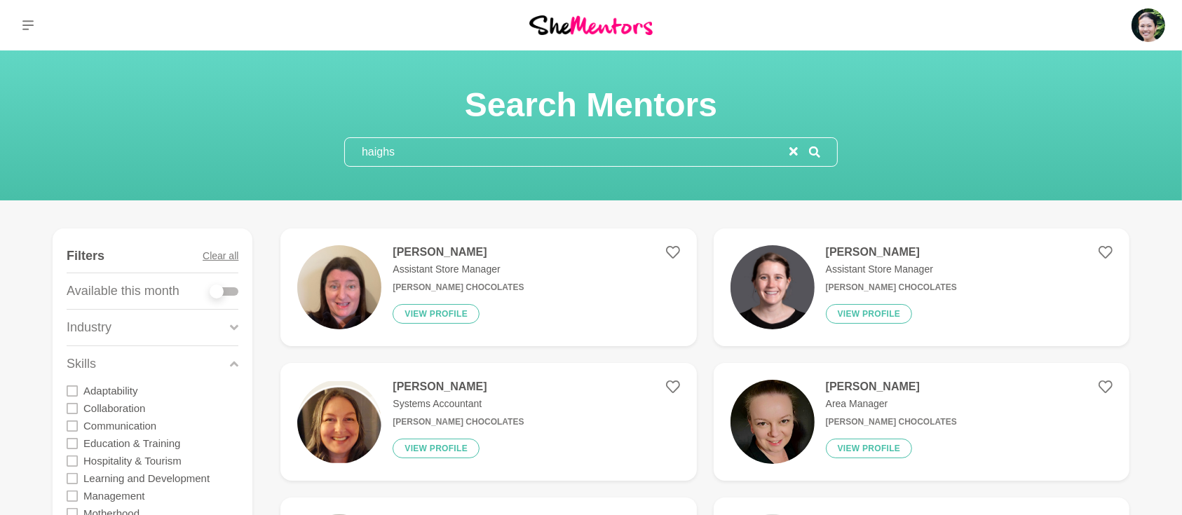
click at [796, 151] on icon "reset" at bounding box center [793, 151] width 8 height 8
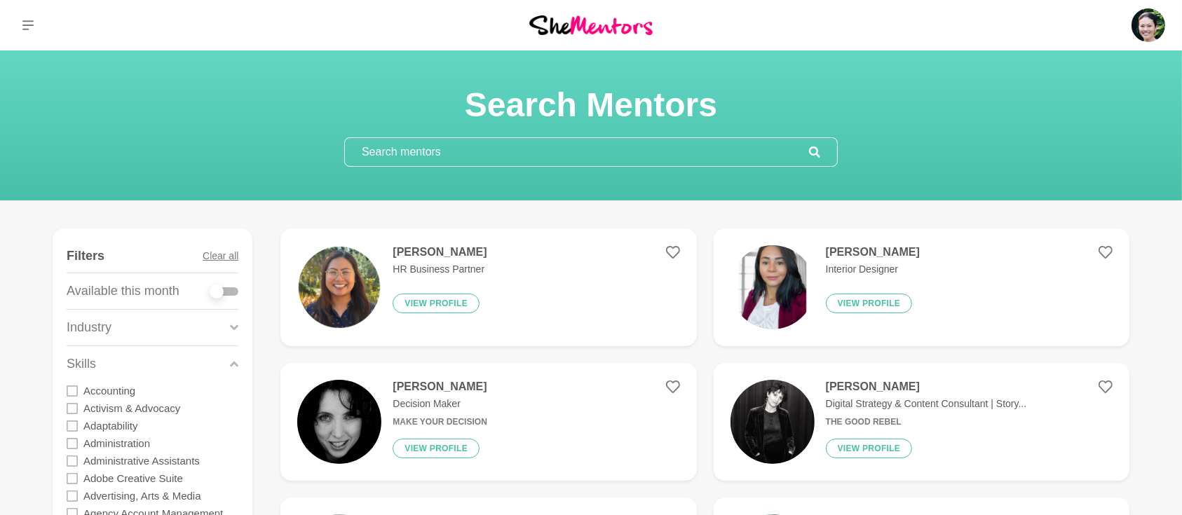
click at [237, 289] on div at bounding box center [224, 291] width 28 height 8
checkbox input "true"
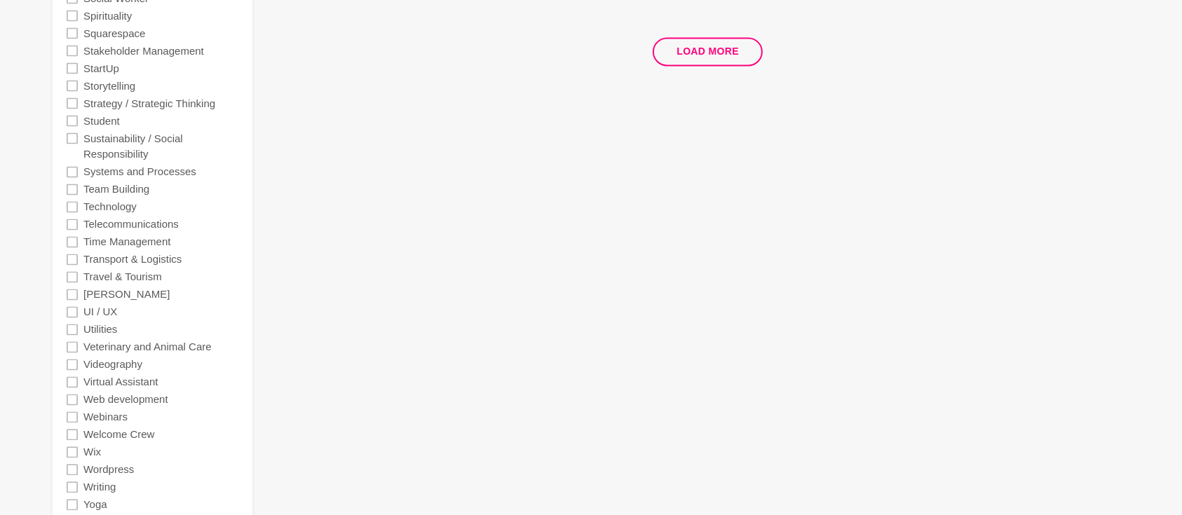
scroll to position [2928, 0]
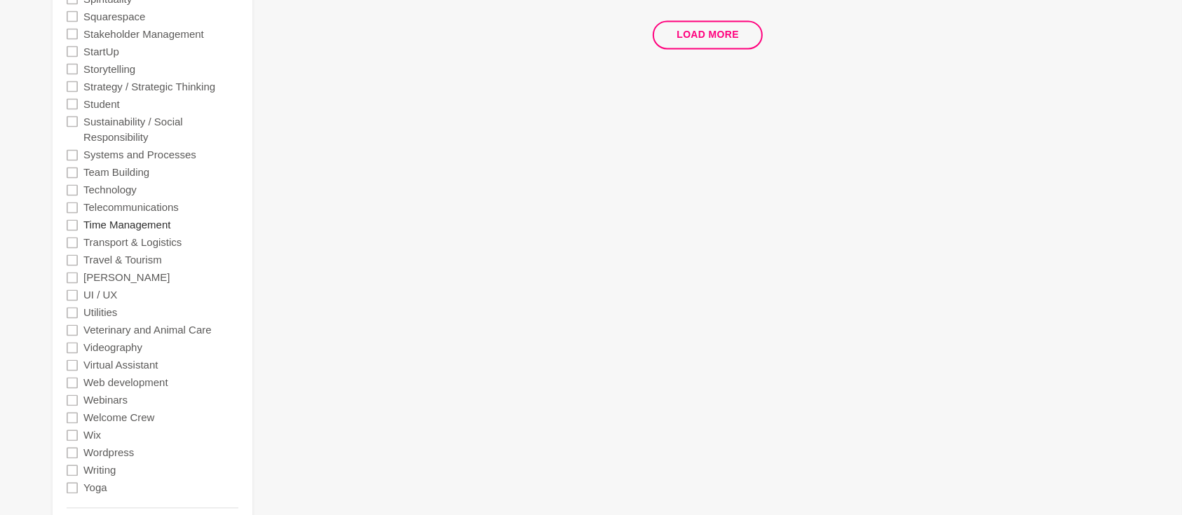
click at [154, 223] on label "Time Management" at bounding box center [127, 225] width 88 height 18
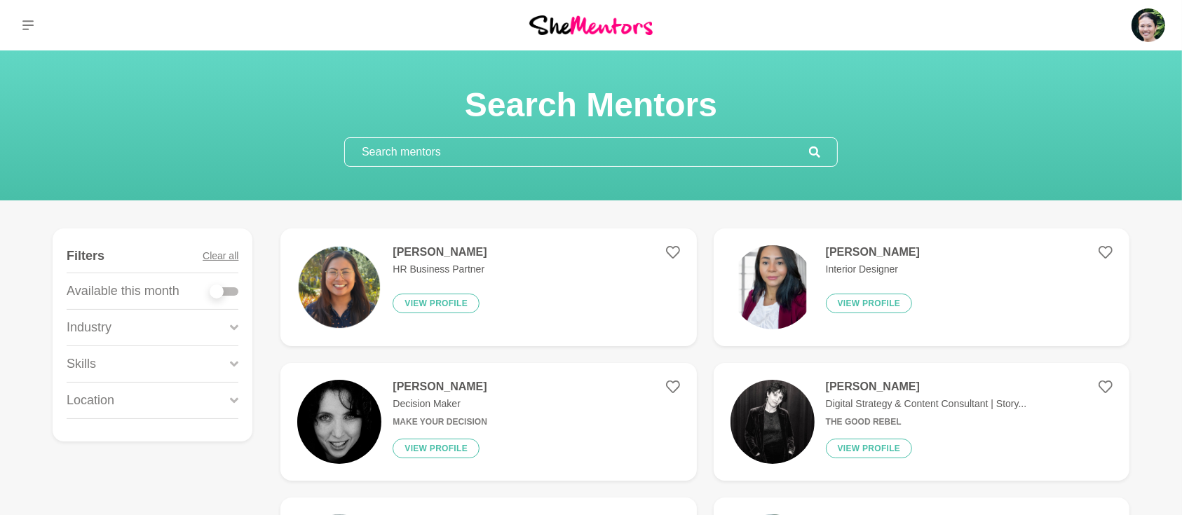
click at [231, 289] on div at bounding box center [224, 291] width 28 height 8
checkbox input "true"
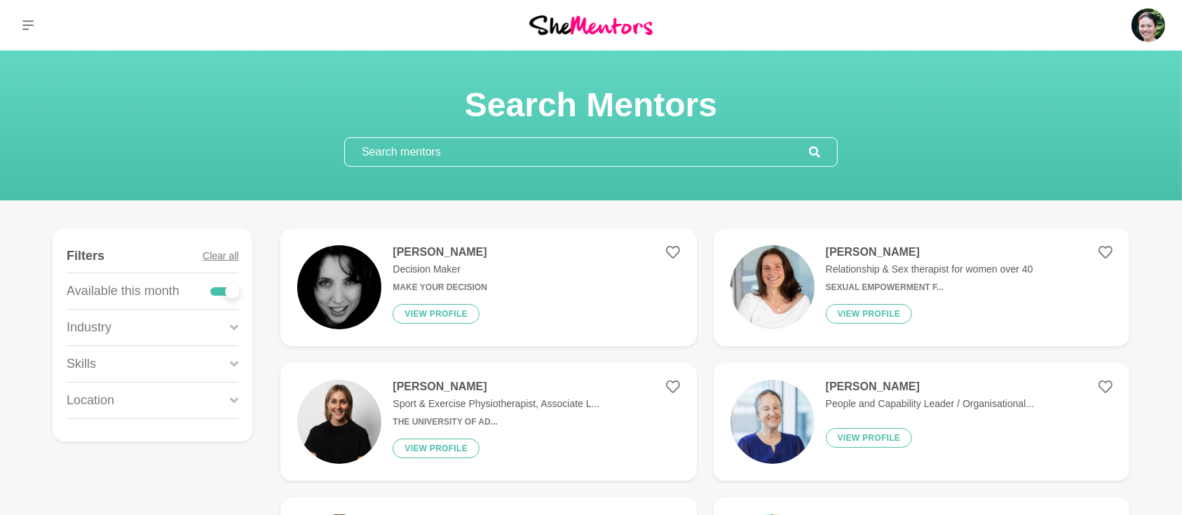
click at [231, 364] on icon at bounding box center [234, 364] width 8 height 19
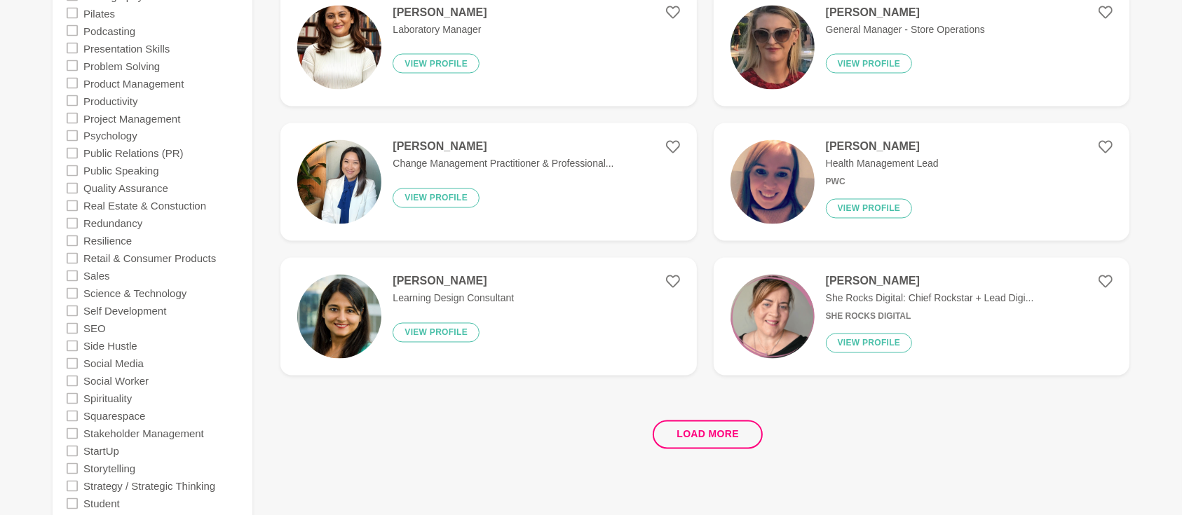
scroll to position [2741, 0]
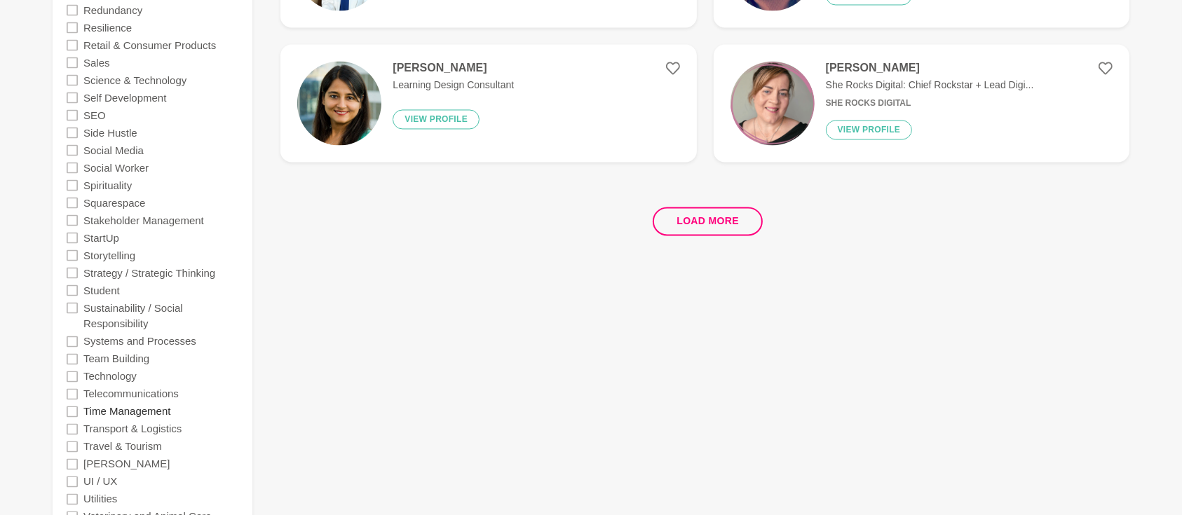
click at [158, 409] on label "Time Management" at bounding box center [127, 411] width 88 height 18
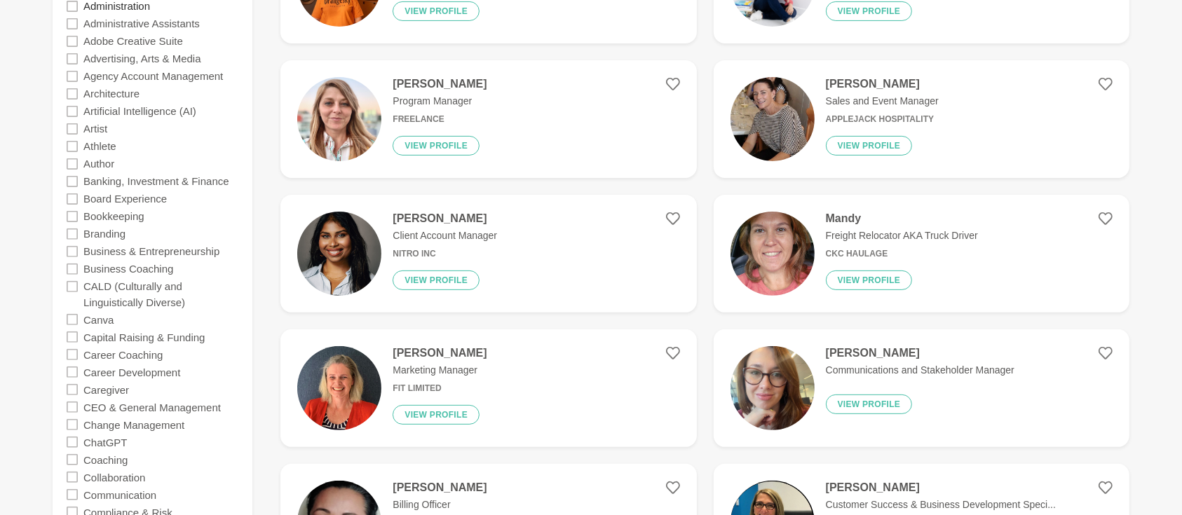
scroll to position [622, 0]
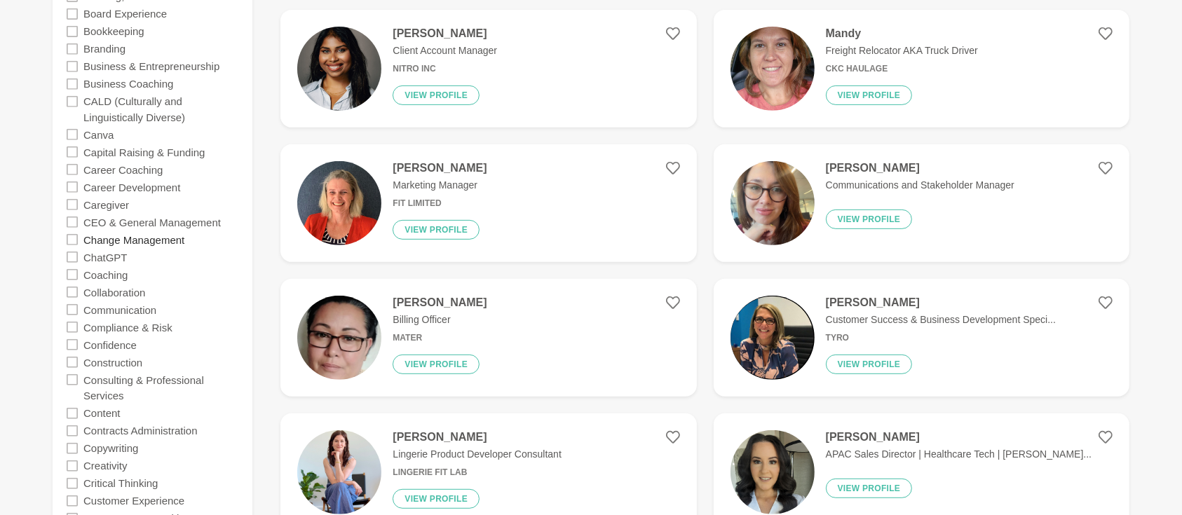
click at [163, 240] on label "Change Management" at bounding box center [133, 240] width 101 height 18
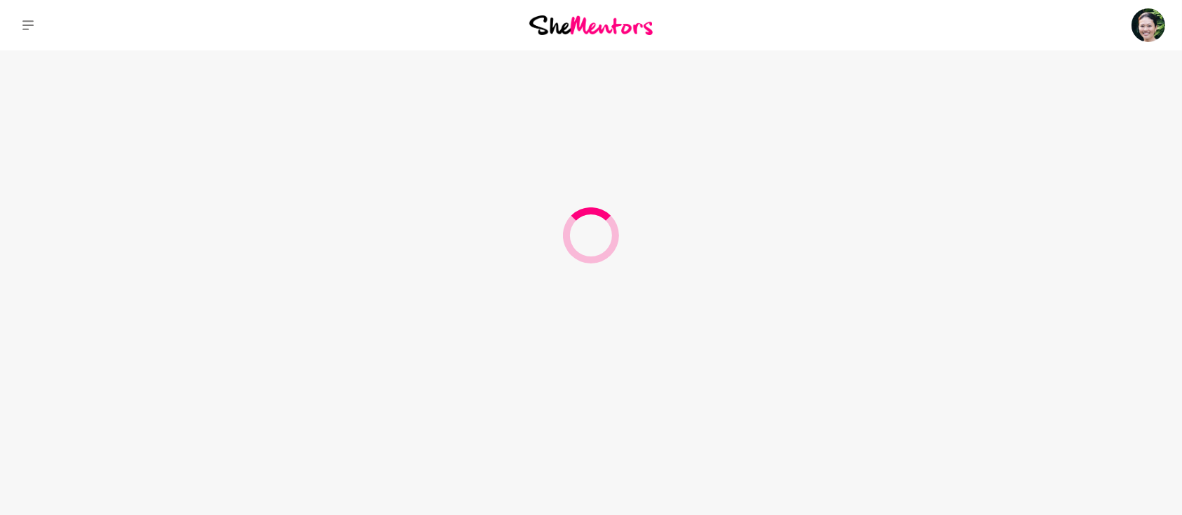
scroll to position [0, 0]
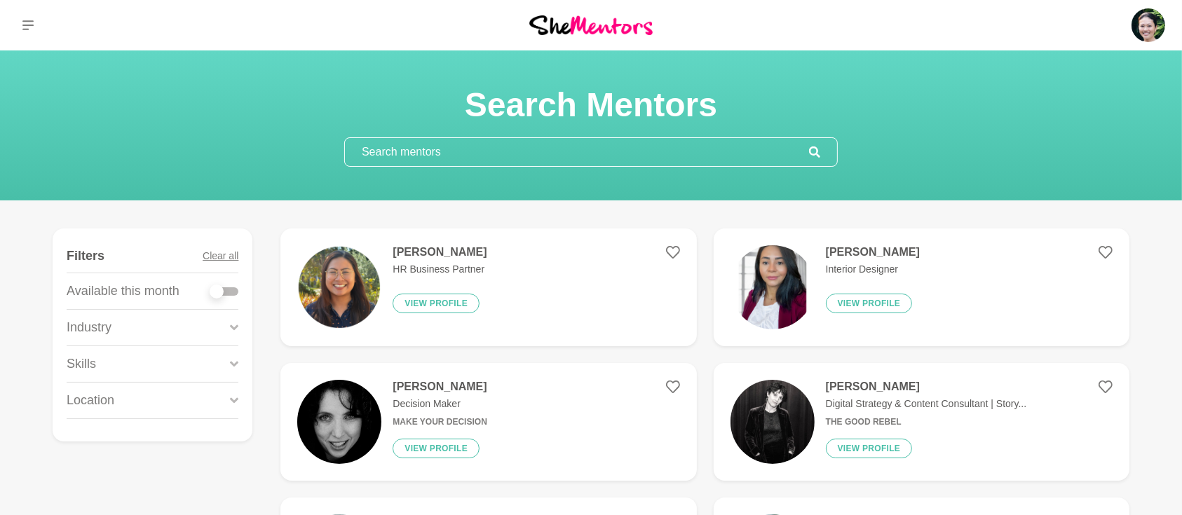
click at [230, 288] on div at bounding box center [224, 291] width 28 height 8
checkbox input "true"
click at [231, 284] on label at bounding box center [224, 289] width 28 height 14
checkbox input "true"
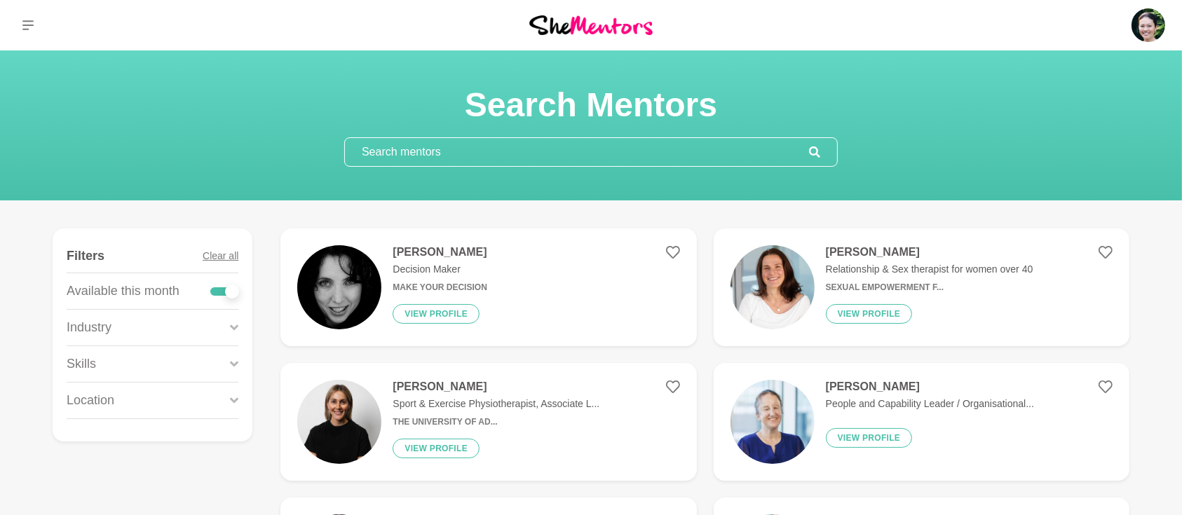
click at [228, 361] on div "Skills" at bounding box center [153, 364] width 172 height 36
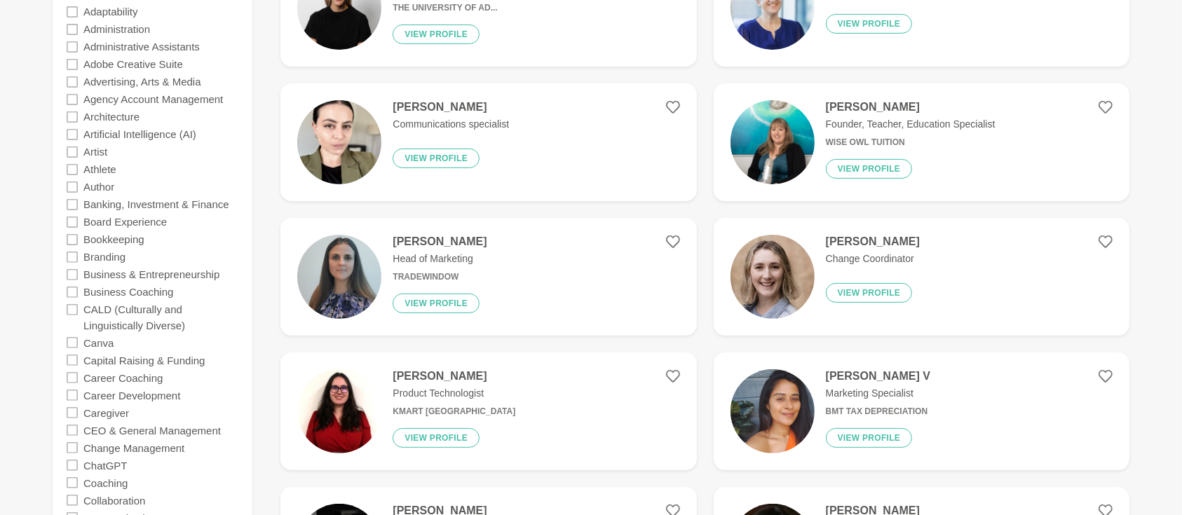
scroll to position [436, 0]
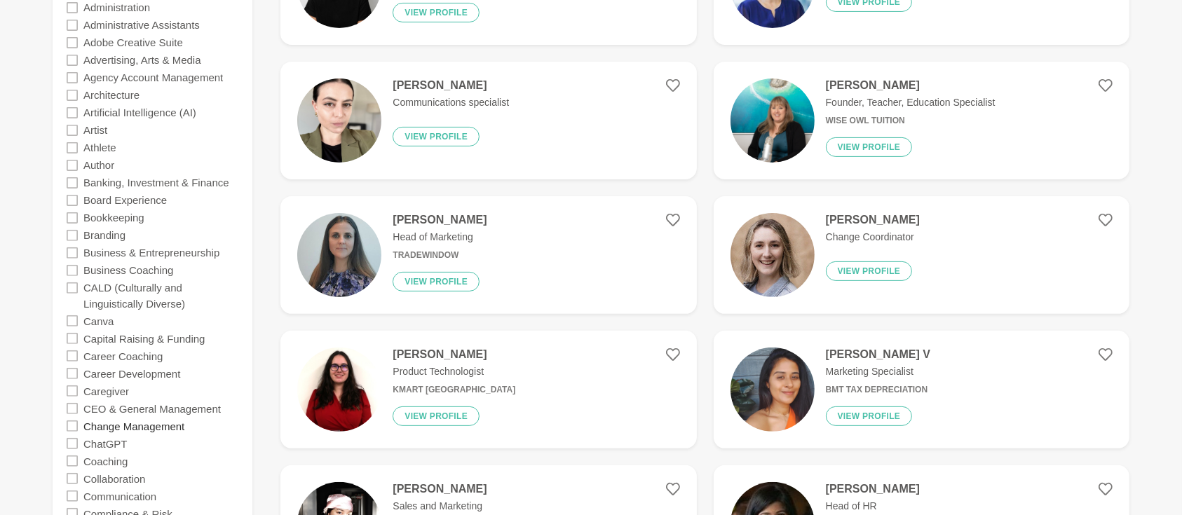
click at [137, 427] on label "Change Management" at bounding box center [133, 426] width 101 height 18
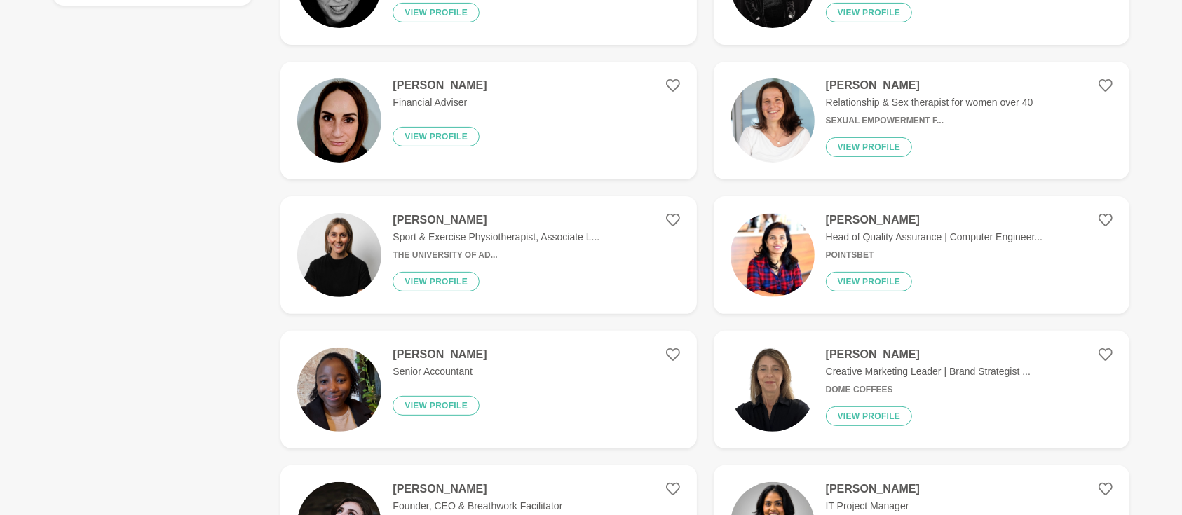
scroll to position [0, 0]
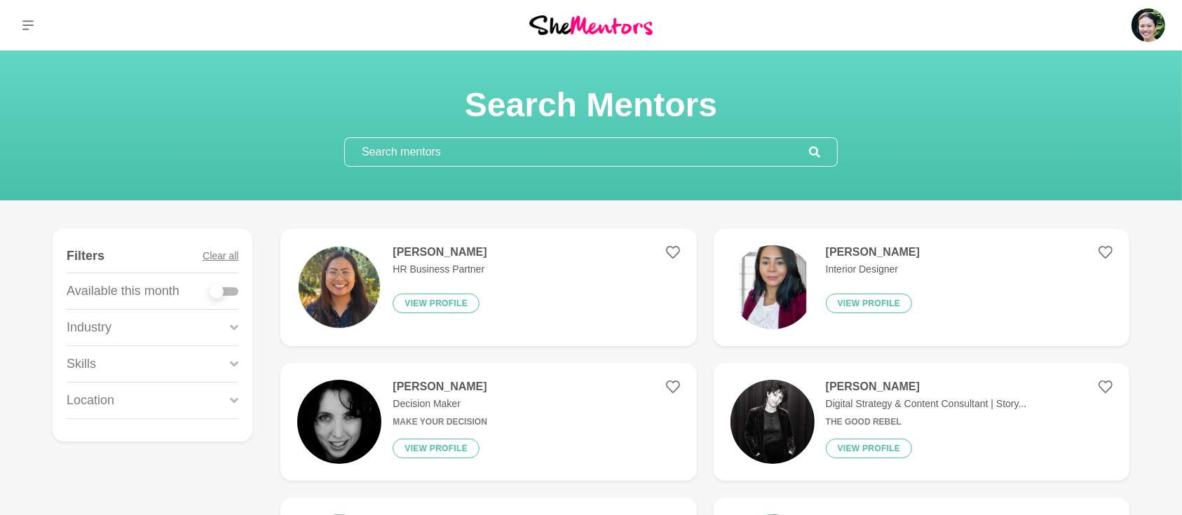
click at [231, 292] on div at bounding box center [224, 291] width 28 height 8
checkbox input "true"
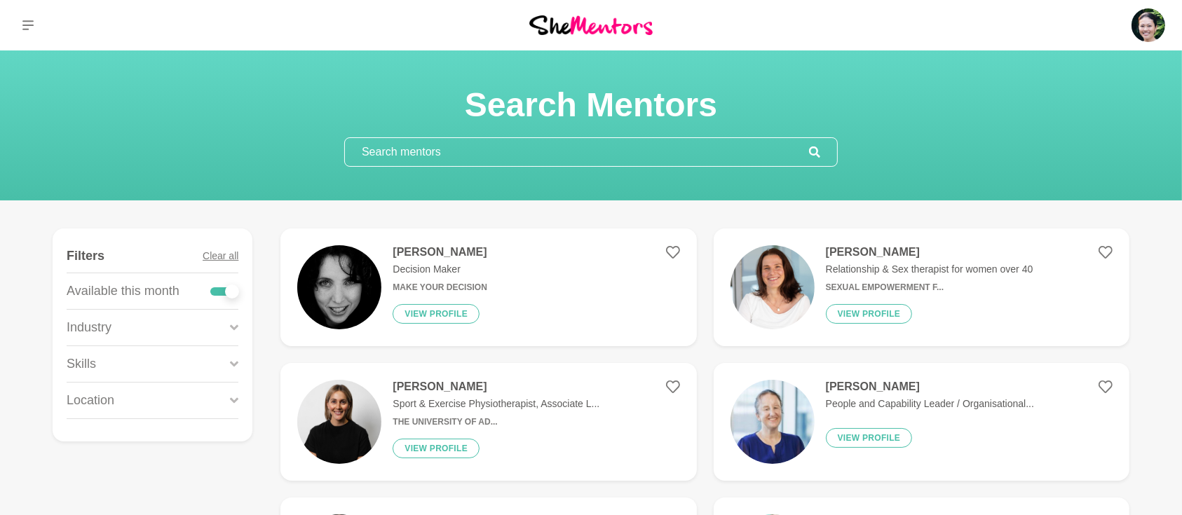
drag, startPoint x: 238, startPoint y: 367, endPoint x: 228, endPoint y: 367, distance: 9.8
click at [236, 366] on icon at bounding box center [234, 364] width 8 height 19
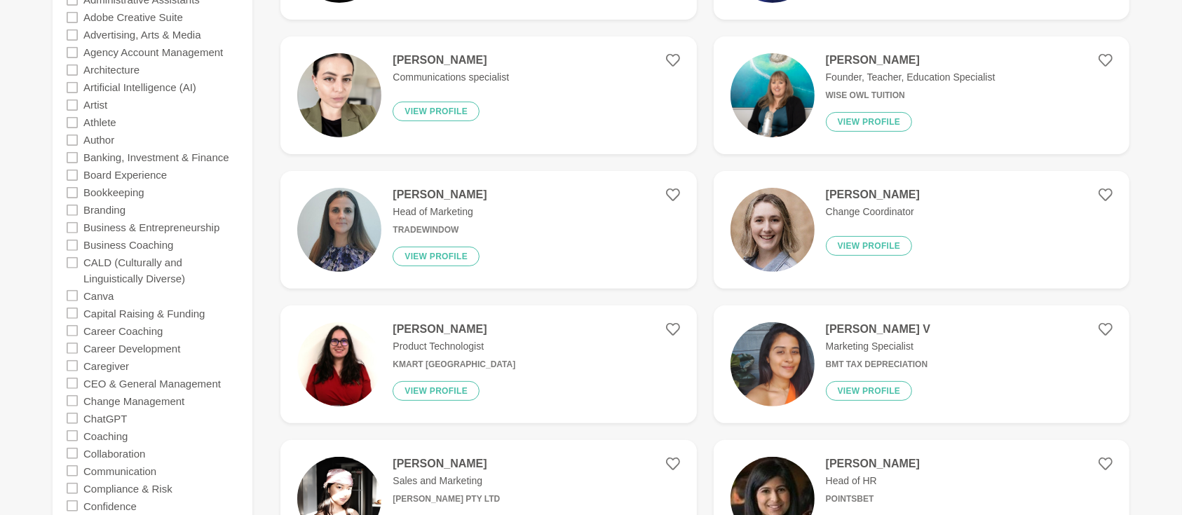
scroll to position [498, 0]
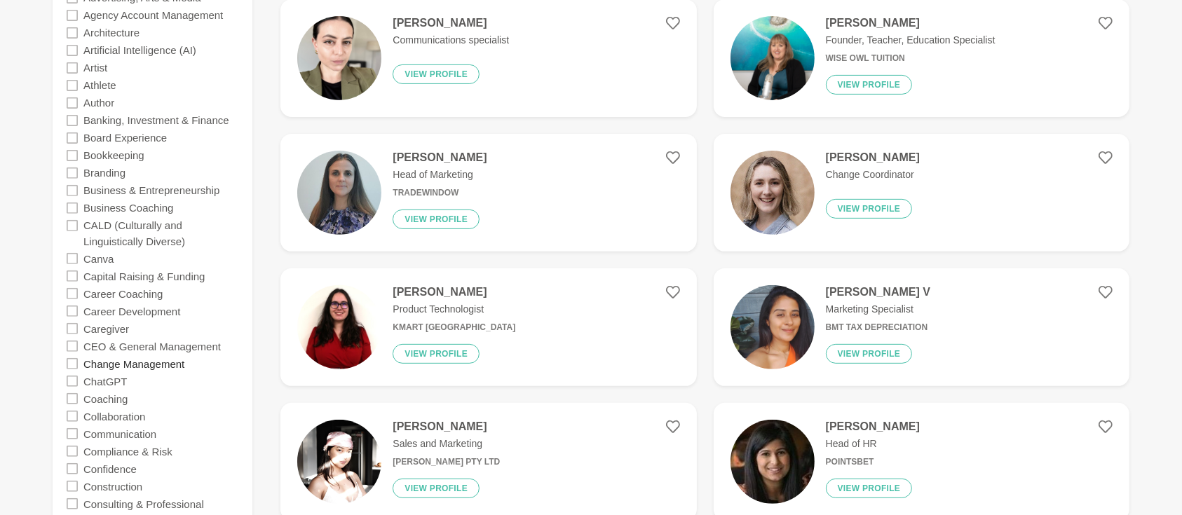
click at [135, 364] on label "Change Management" at bounding box center [133, 364] width 101 height 18
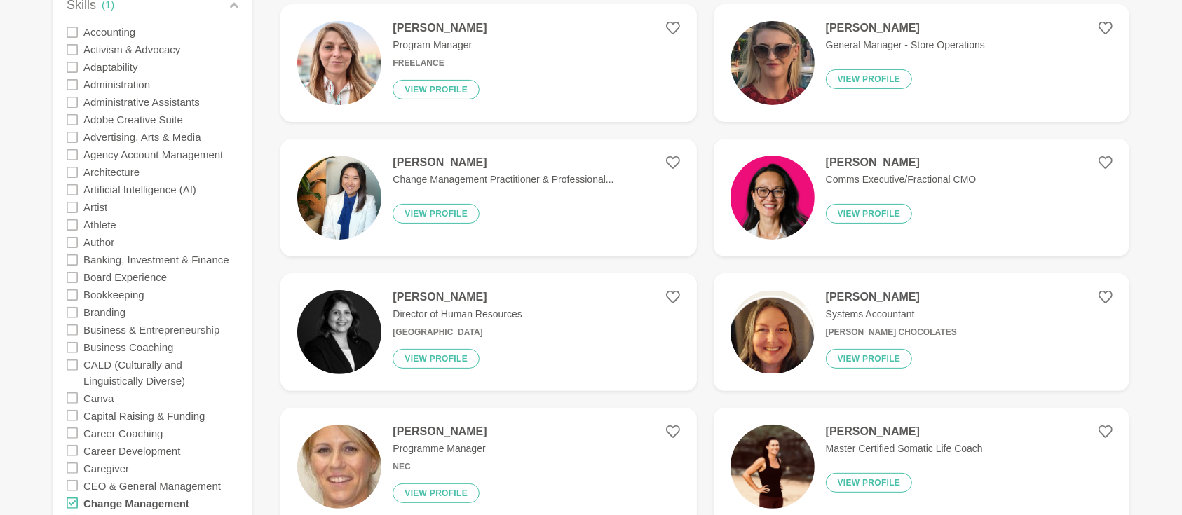
scroll to position [249, 0]
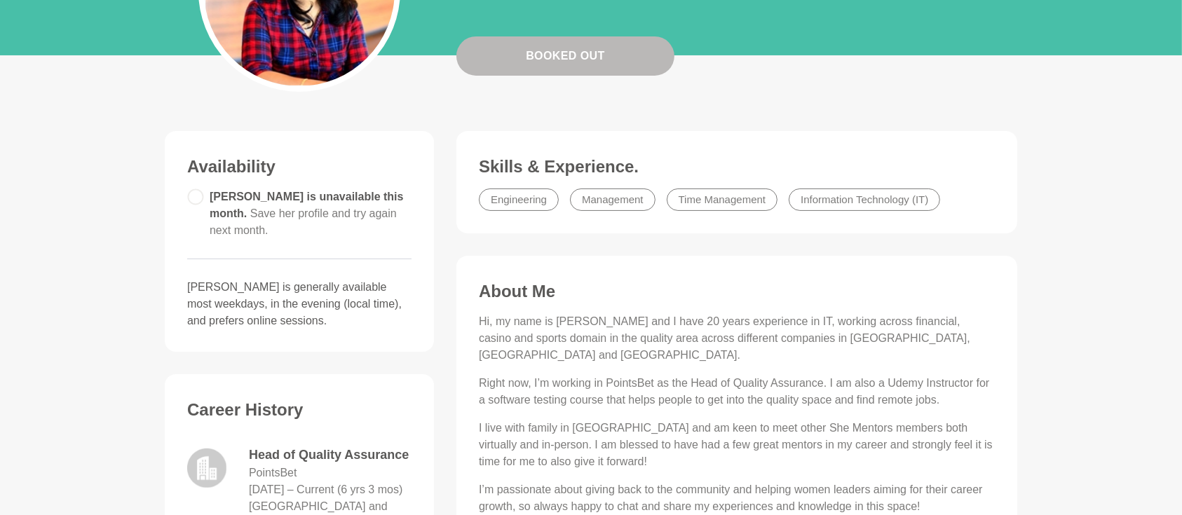
scroll to position [249, 0]
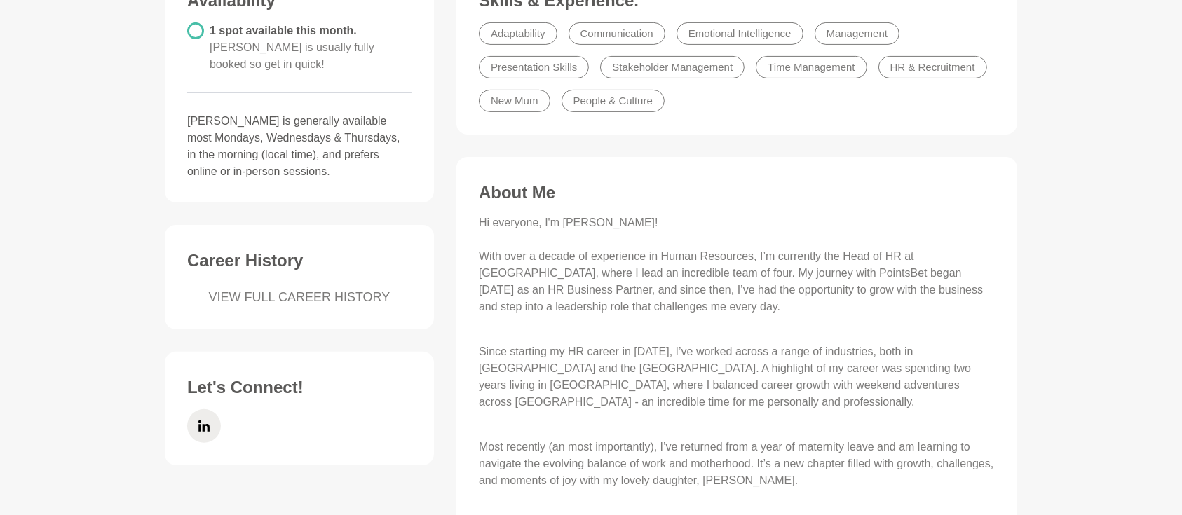
scroll to position [436, 0]
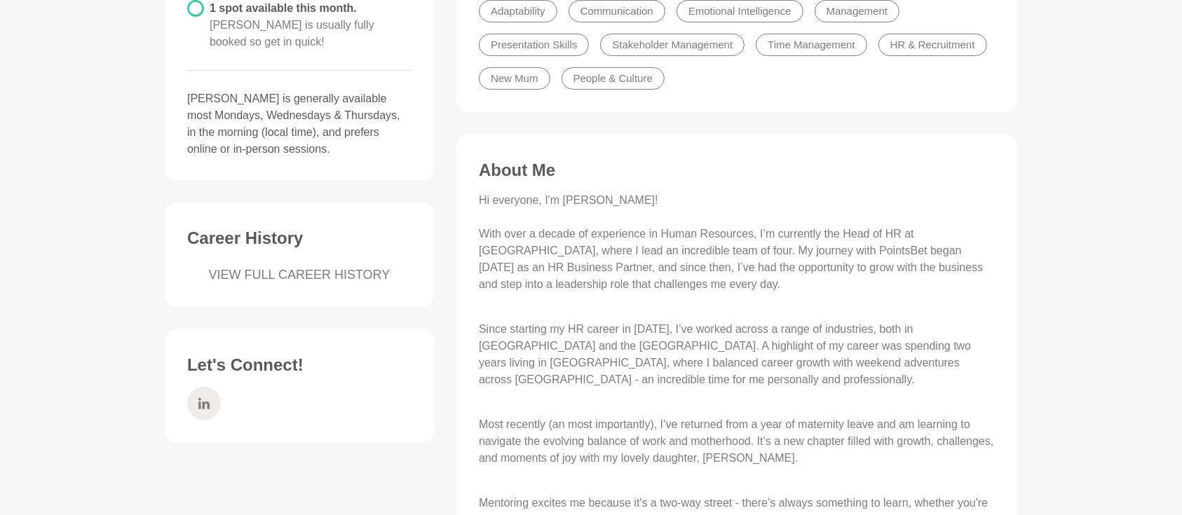
click at [202, 398] on icon at bounding box center [203, 403] width 11 height 11
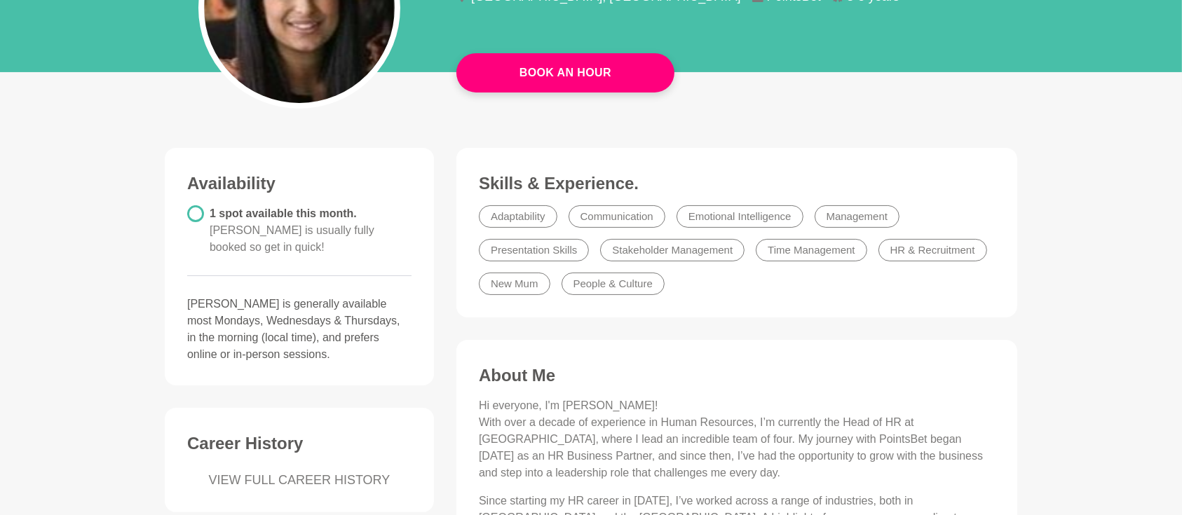
scroll to position [0, 0]
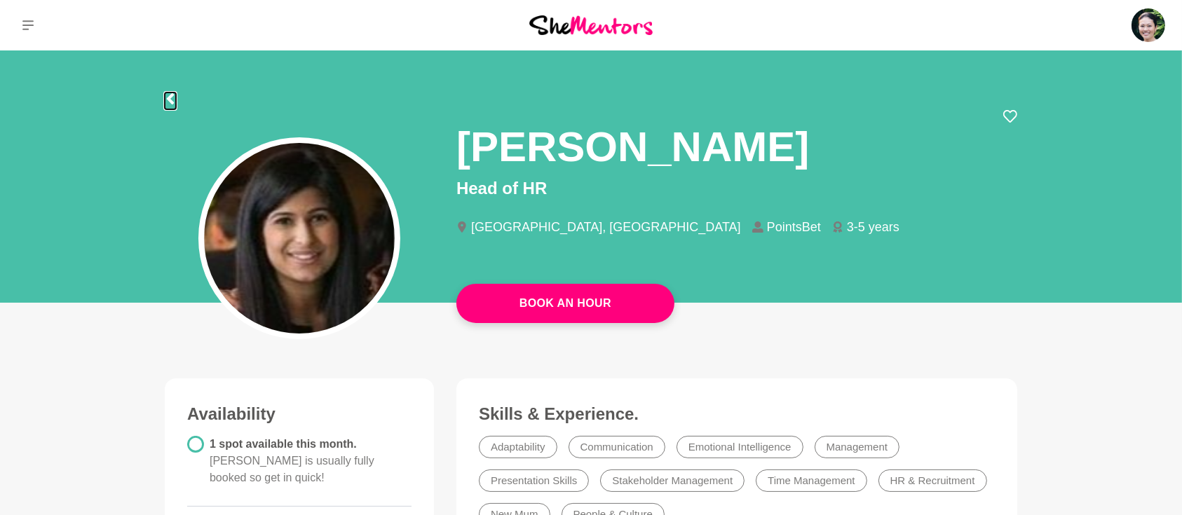
click at [169, 100] on icon at bounding box center [170, 98] width 7 height 11
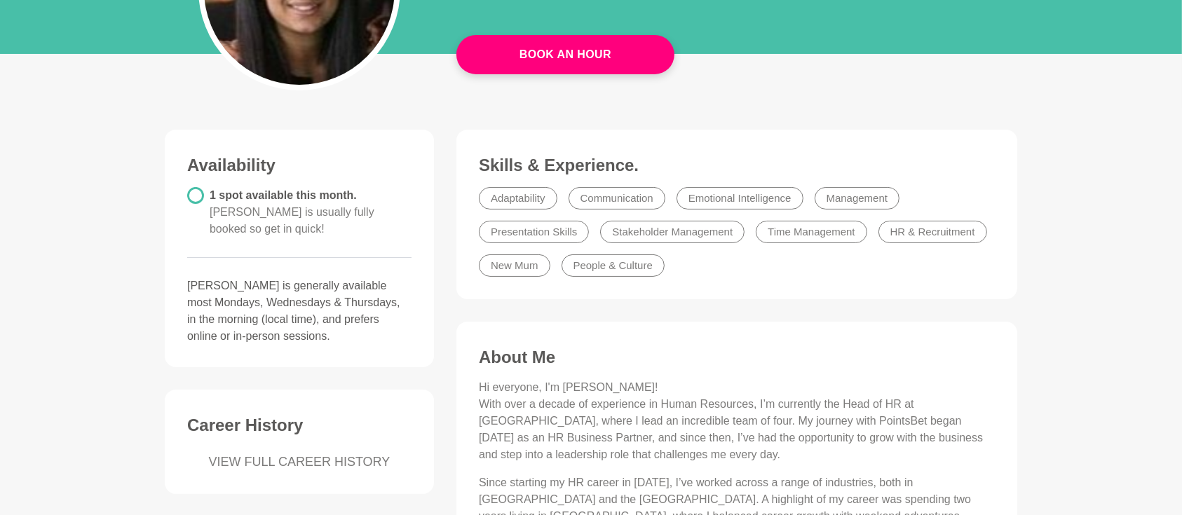
scroll to position [186, 0]
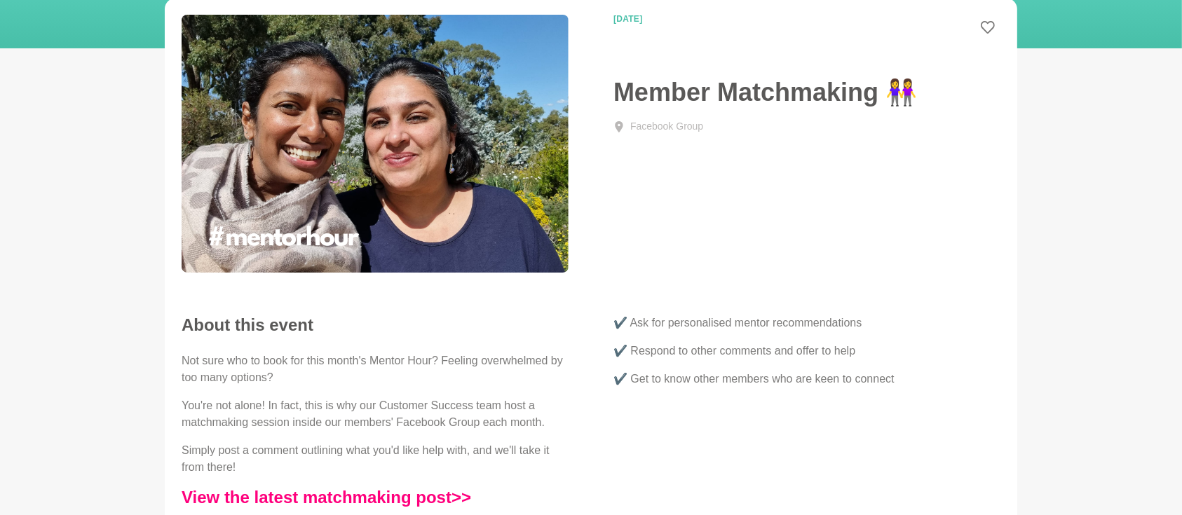
scroll to position [186, 0]
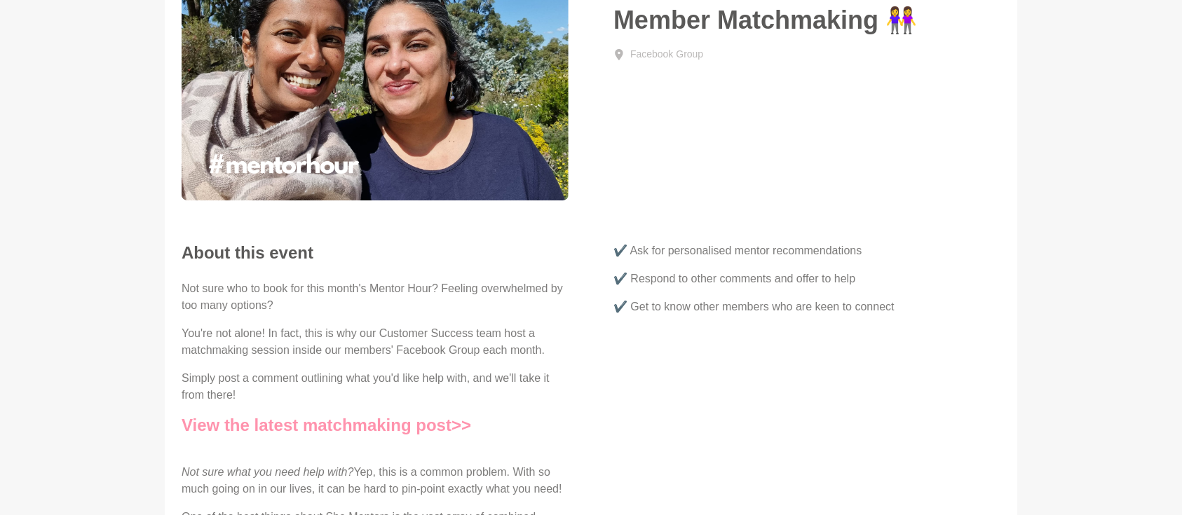
click at [397, 426] on link "View the latest matchmaking post>>" at bounding box center [326, 425] width 289 height 19
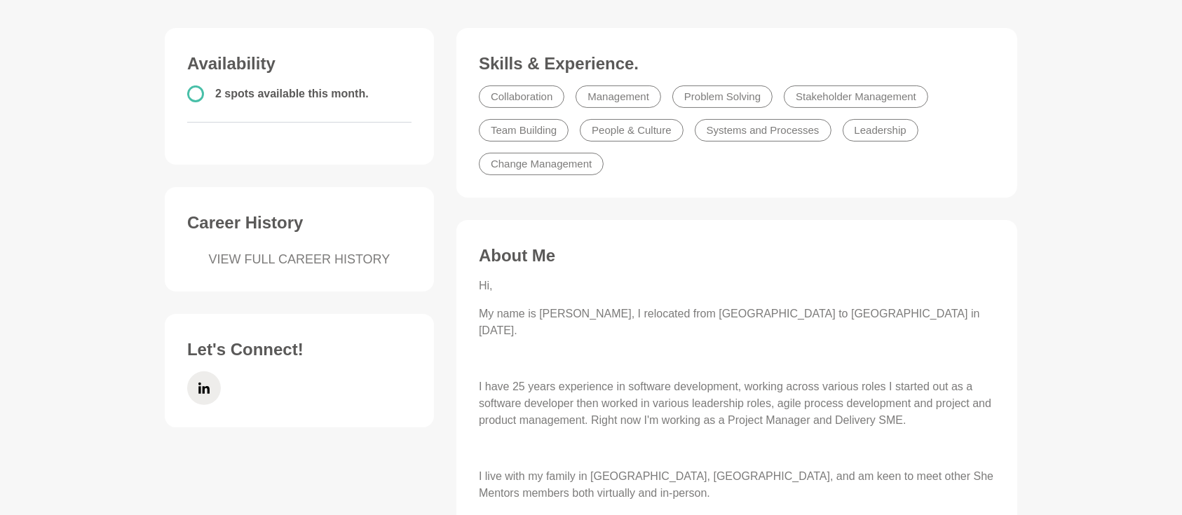
scroll to position [498, 0]
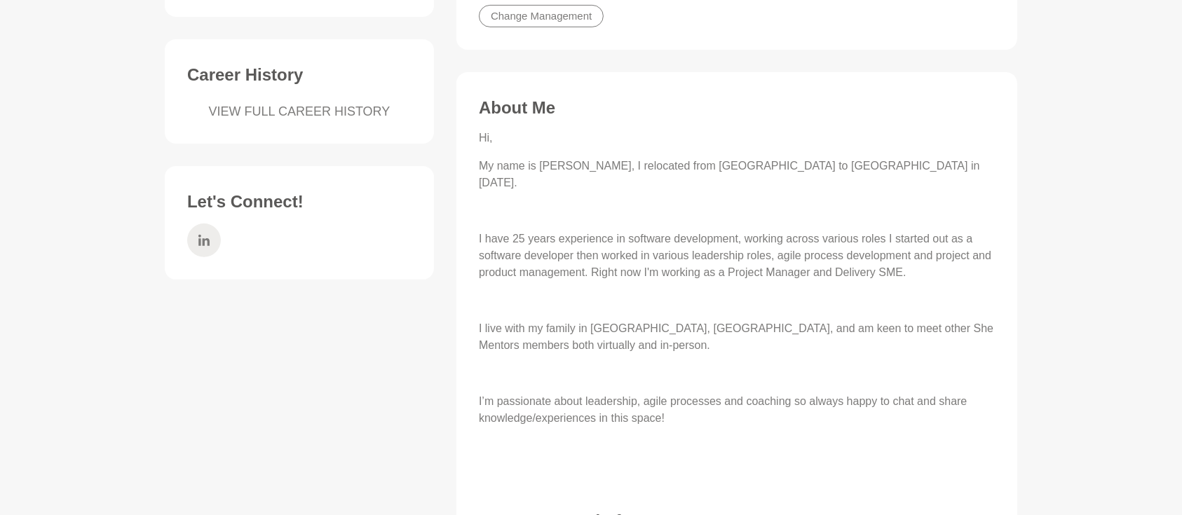
click at [206, 241] on icon at bounding box center [203, 241] width 11 height 34
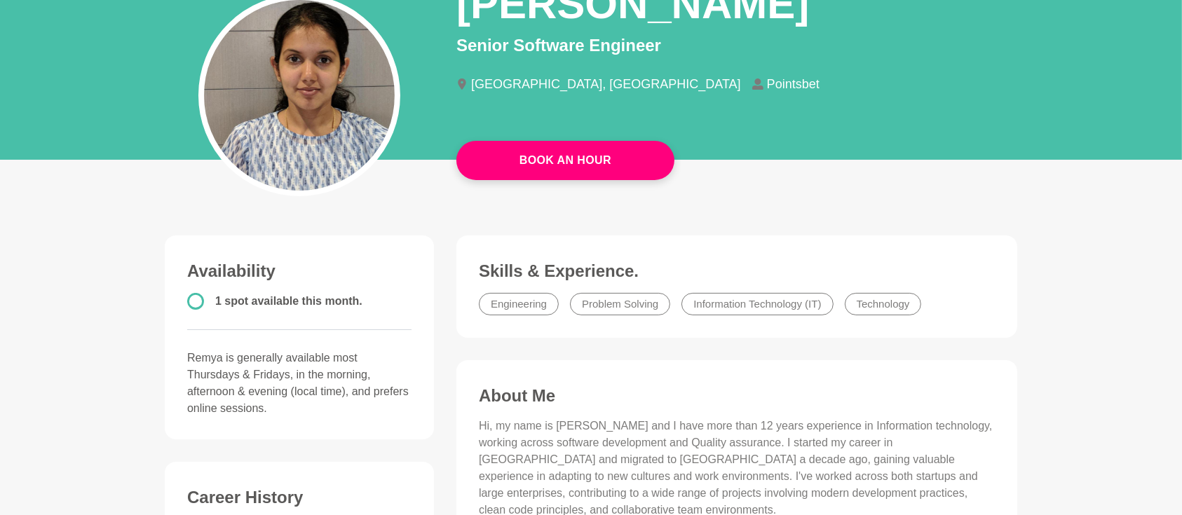
scroll to position [124, 0]
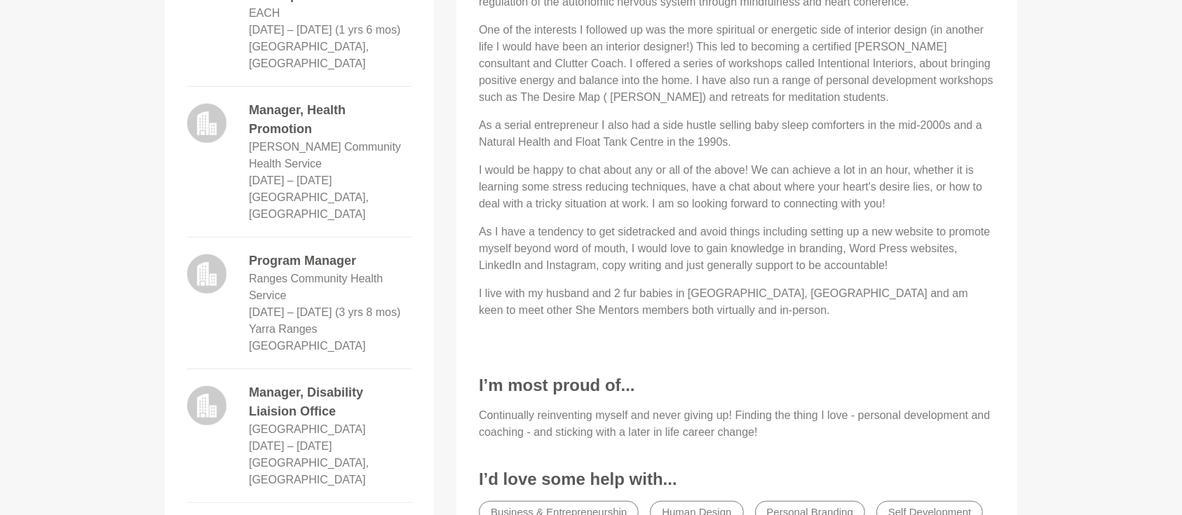
scroll to position [1183, 0]
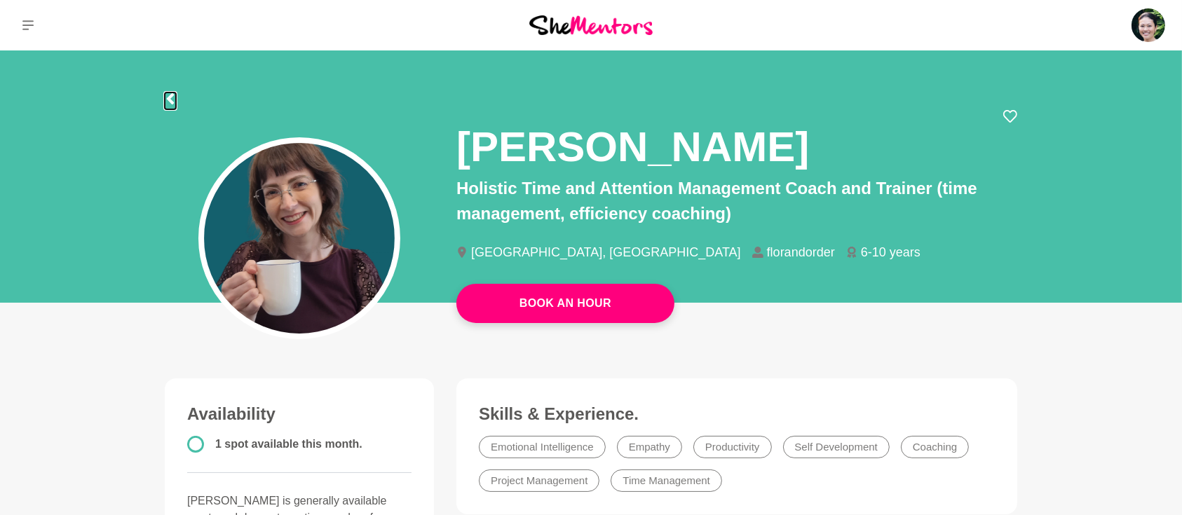
click at [171, 95] on icon at bounding box center [170, 98] width 7 height 11
click at [168, 97] on icon at bounding box center [170, 98] width 7 height 11
click at [17, 27] on button at bounding box center [28, 25] width 56 height 50
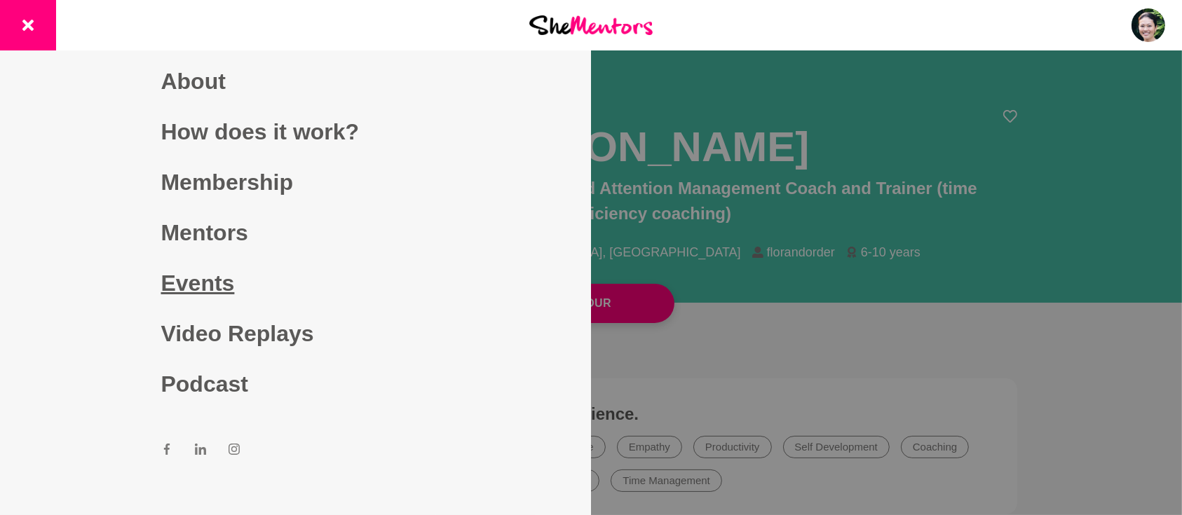
click at [191, 272] on link "Events" at bounding box center [295, 283] width 269 height 50
click at [191, 284] on link "Events" at bounding box center [295, 283] width 269 height 50
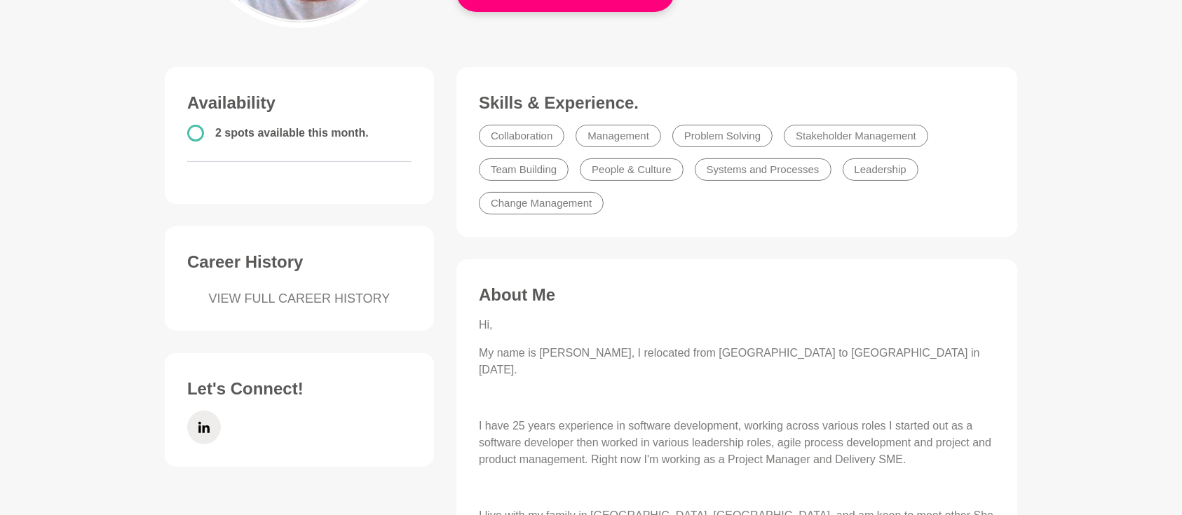
scroll to position [622, 0]
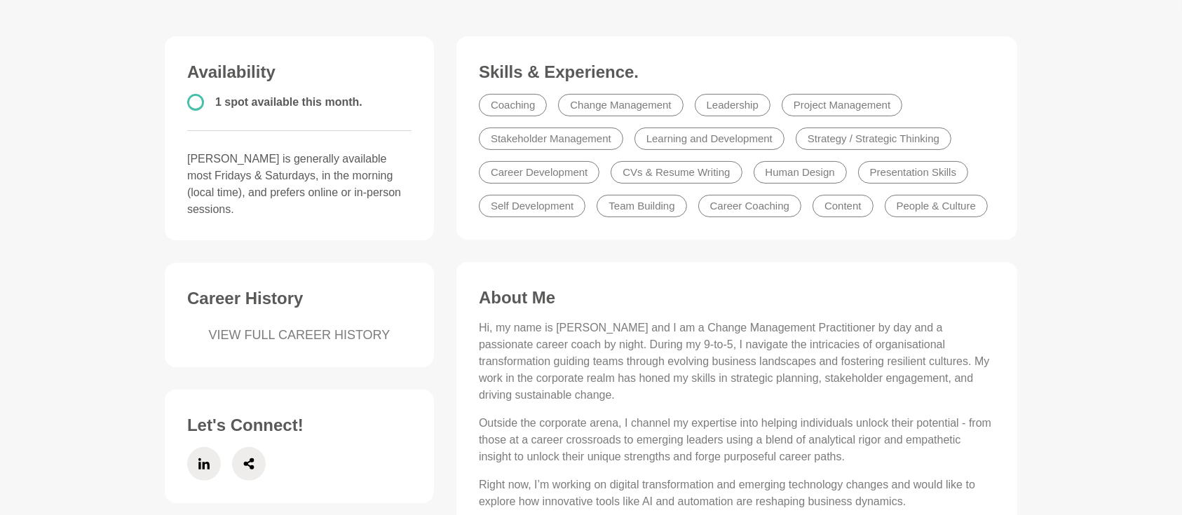
scroll to position [374, 0]
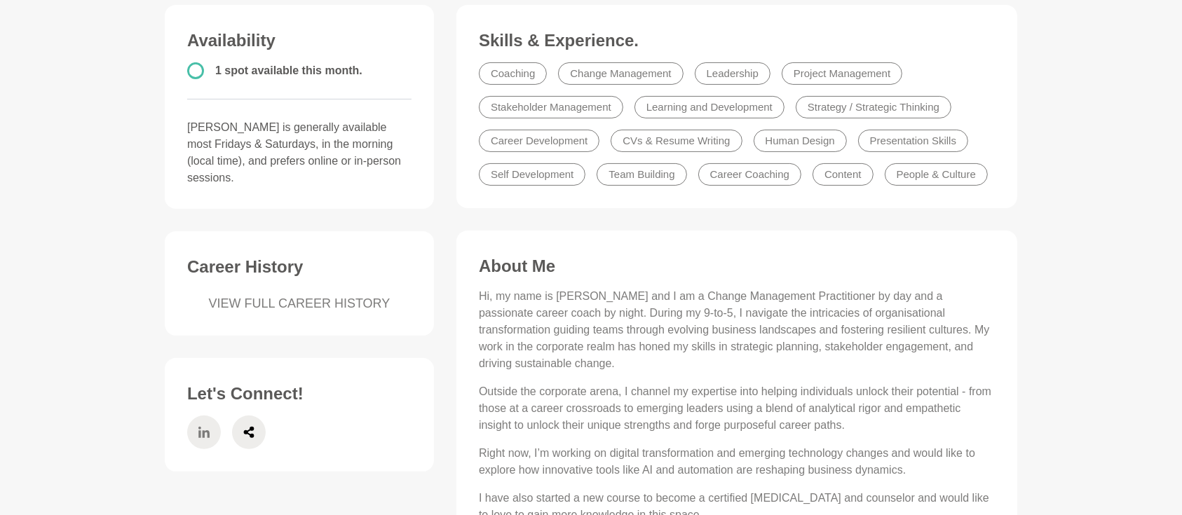
click at [203, 416] on icon at bounding box center [203, 433] width 11 height 34
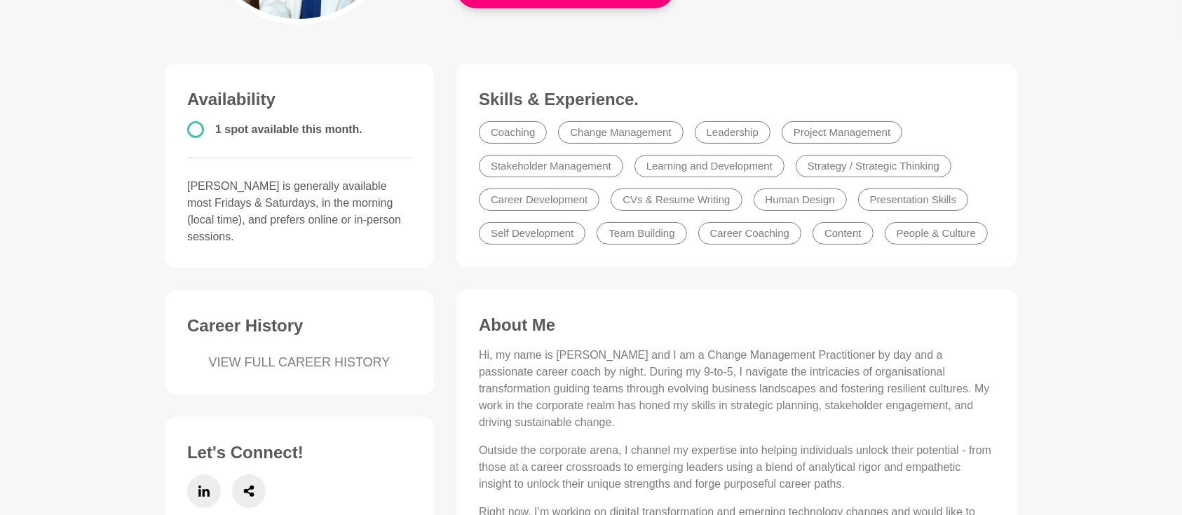
scroll to position [374, 0]
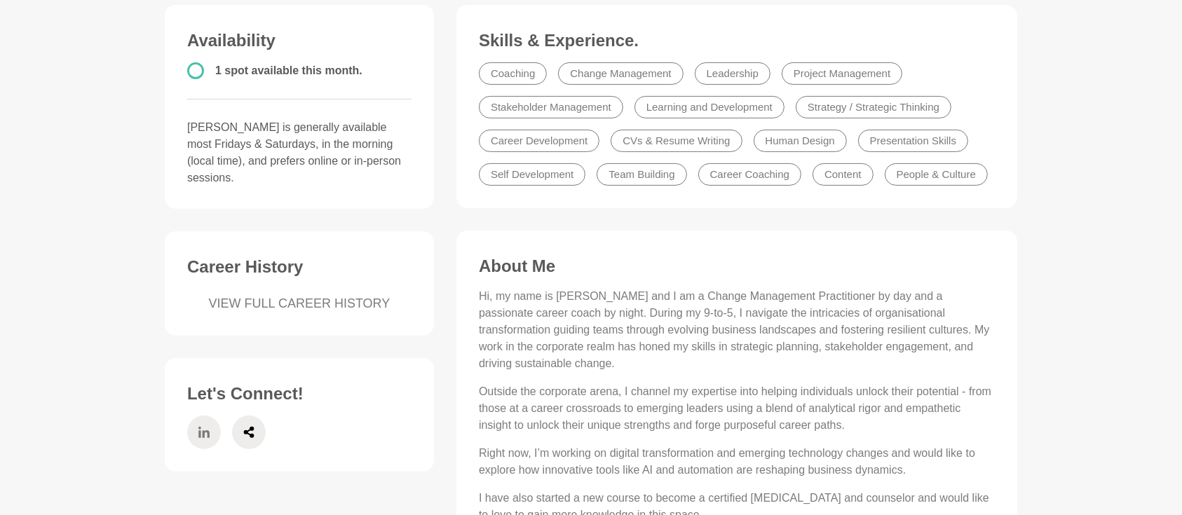
click at [200, 427] on icon at bounding box center [203, 432] width 11 height 11
